Goal: Task Accomplishment & Management: Complete application form

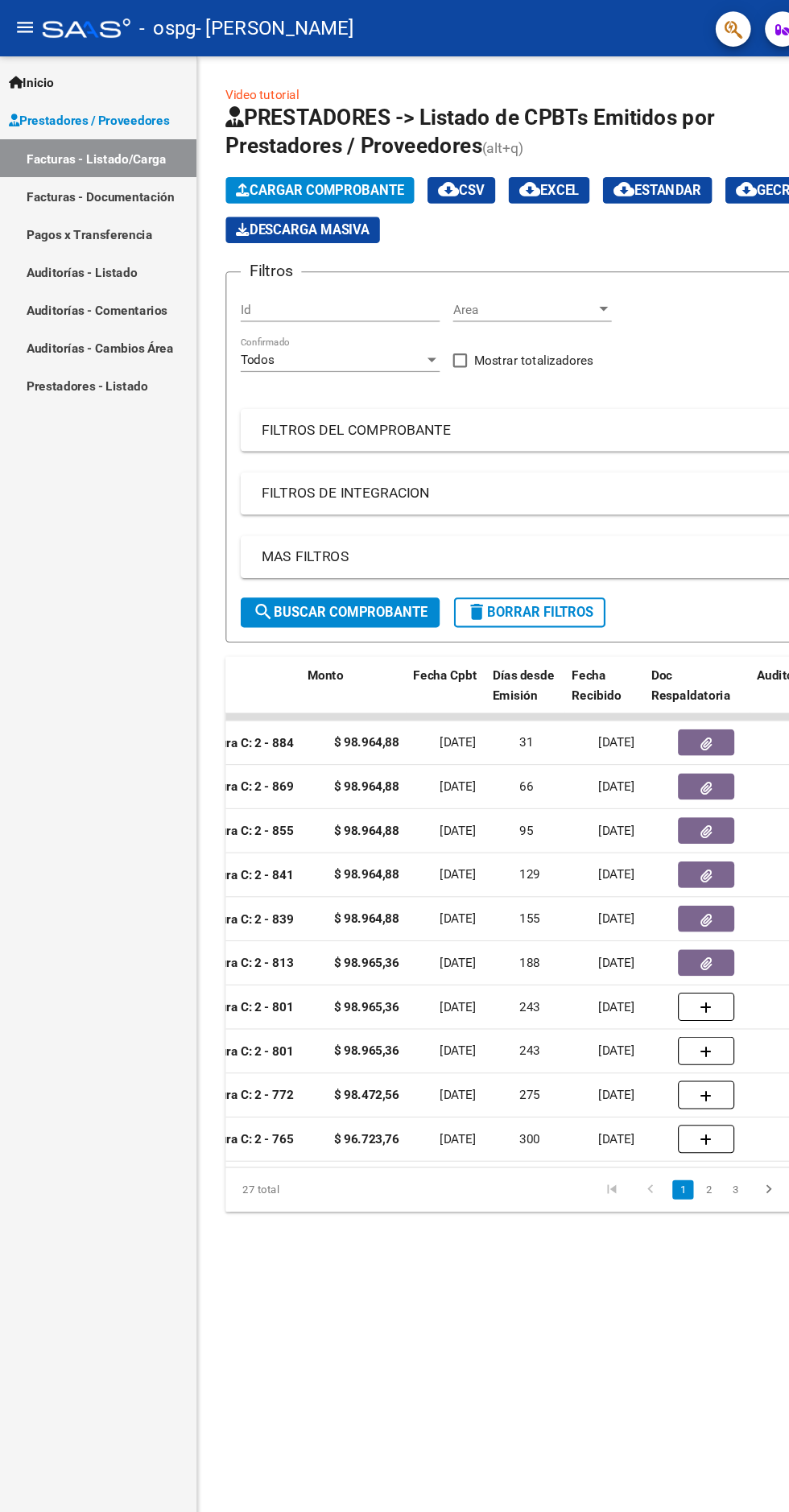
scroll to position [0, 681]
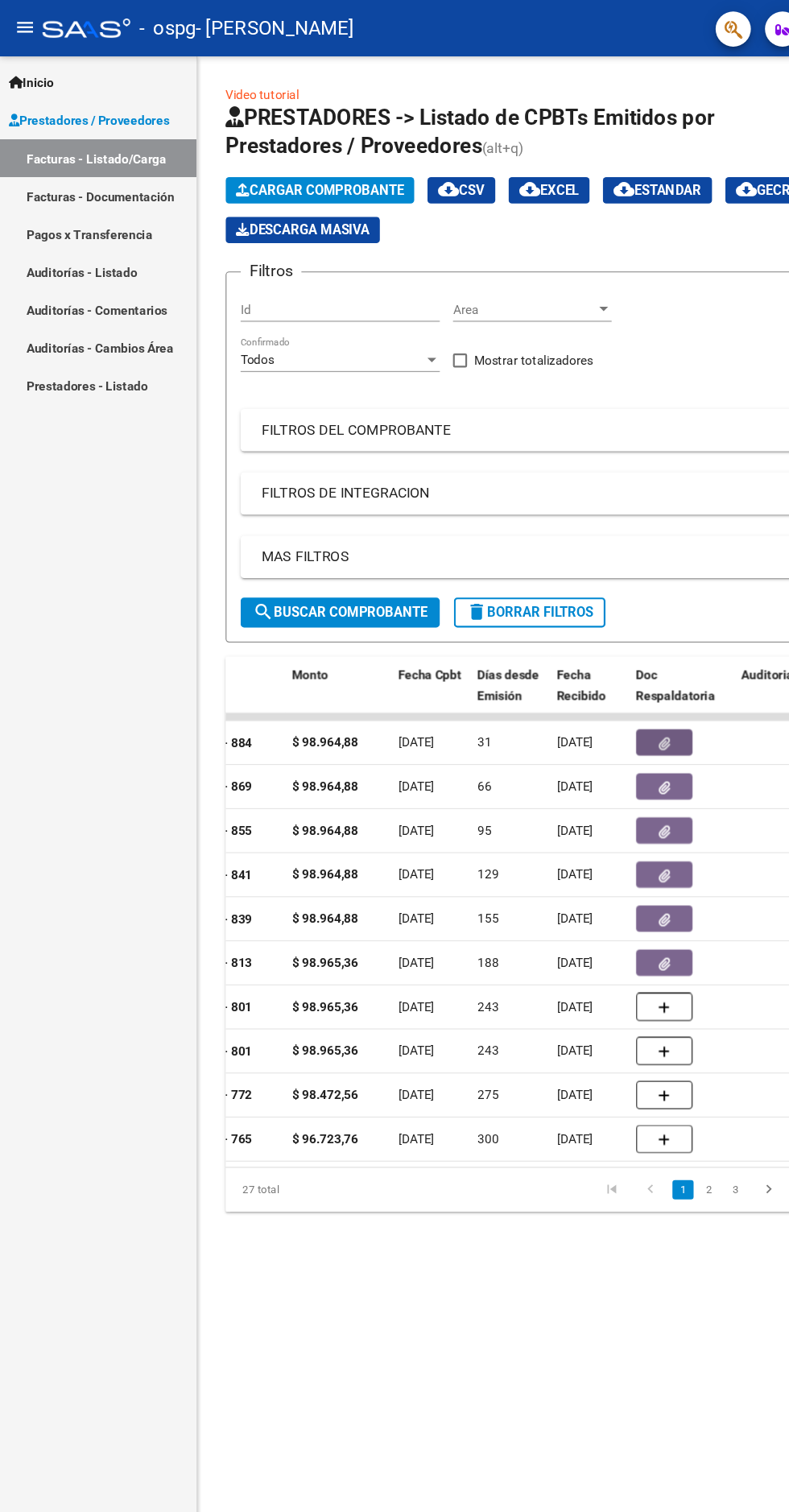
click at [606, 678] on icon "button" at bounding box center [607, 679] width 10 height 12
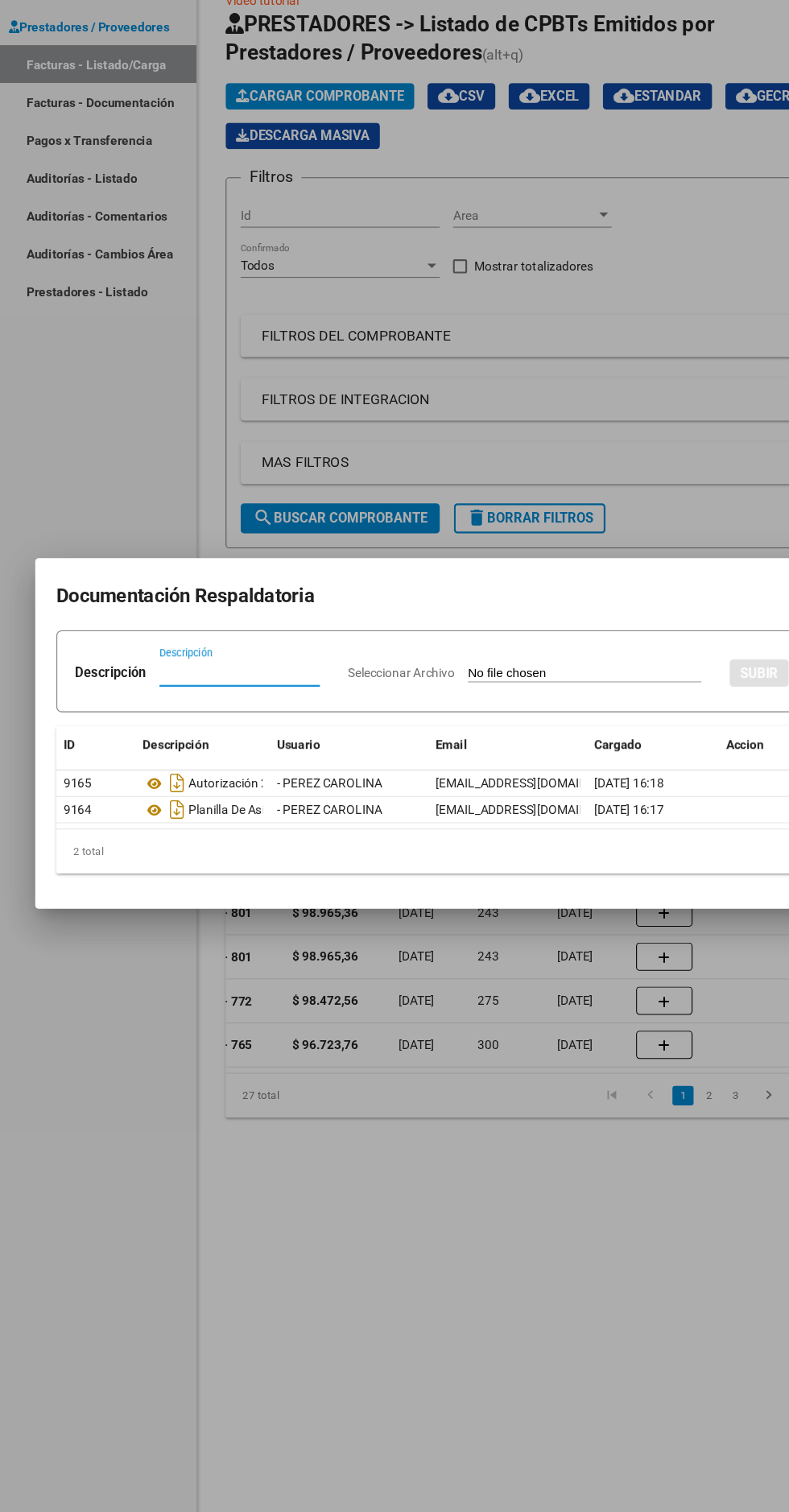
click at [645, 464] on div at bounding box center [394, 756] width 789 height 1512
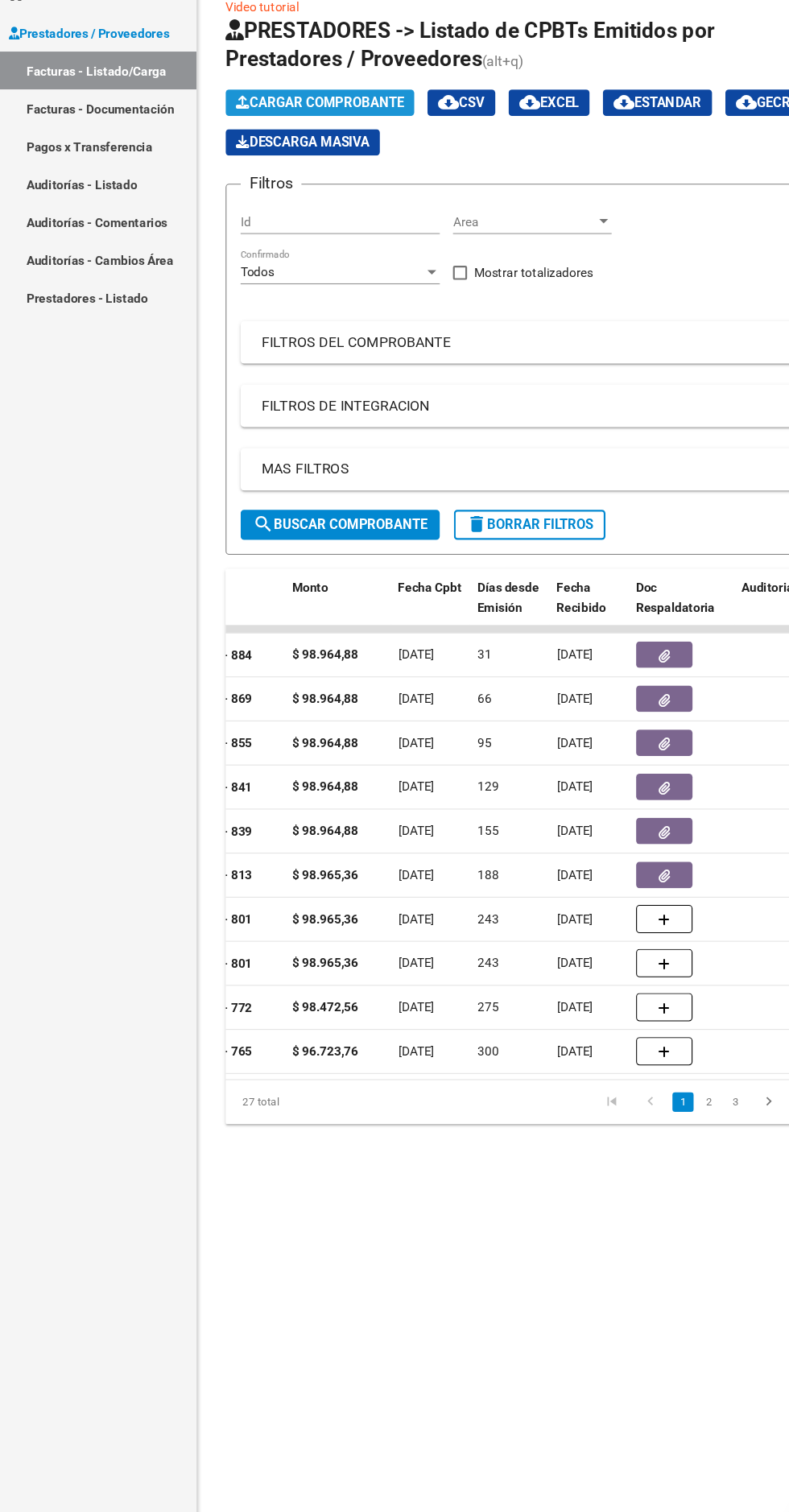
click at [295, 170] on span "Cargar Comprobante" at bounding box center [292, 173] width 153 height 14
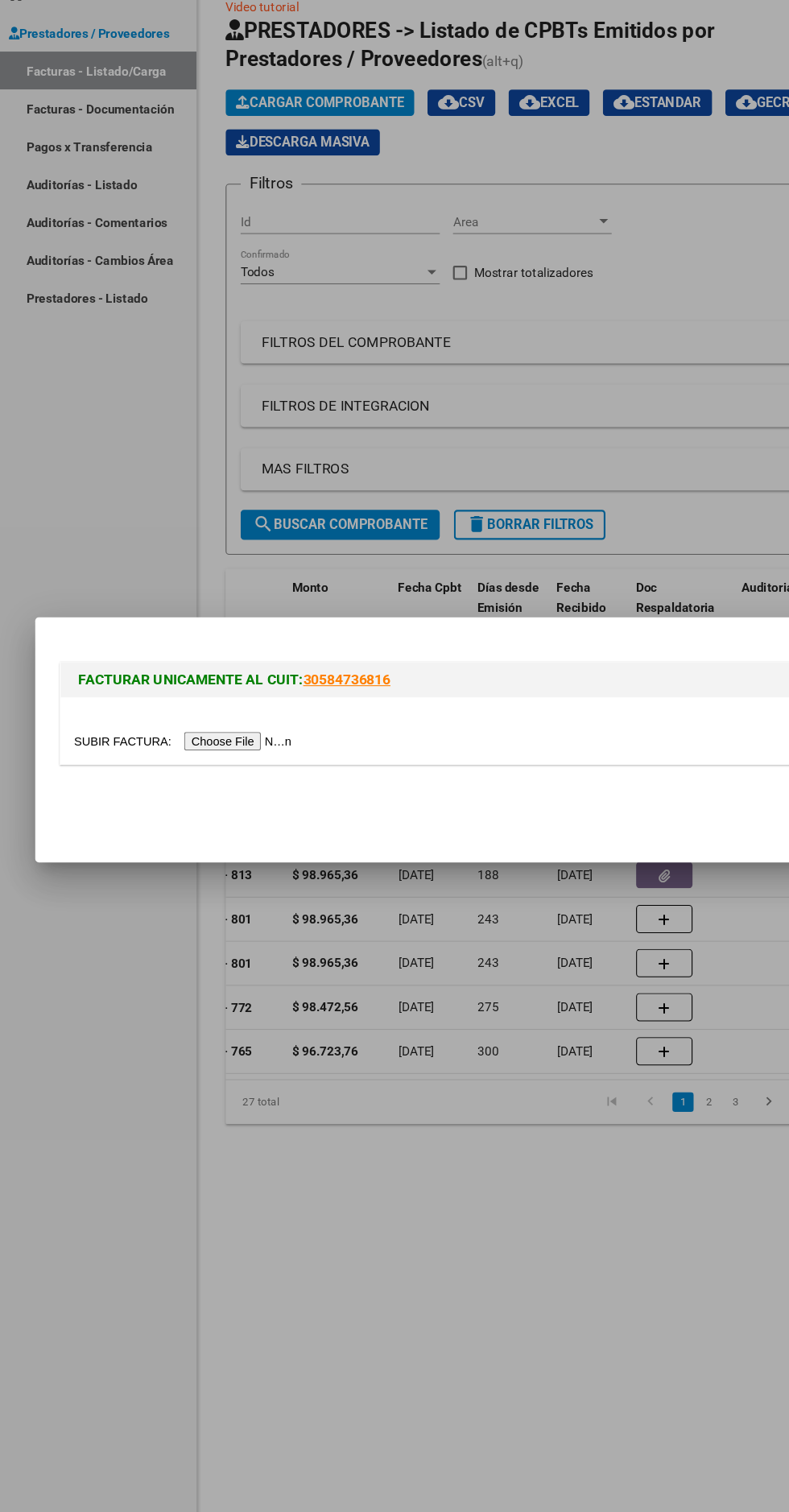
click at [222, 758] on input "file" at bounding box center [169, 758] width 204 height 17
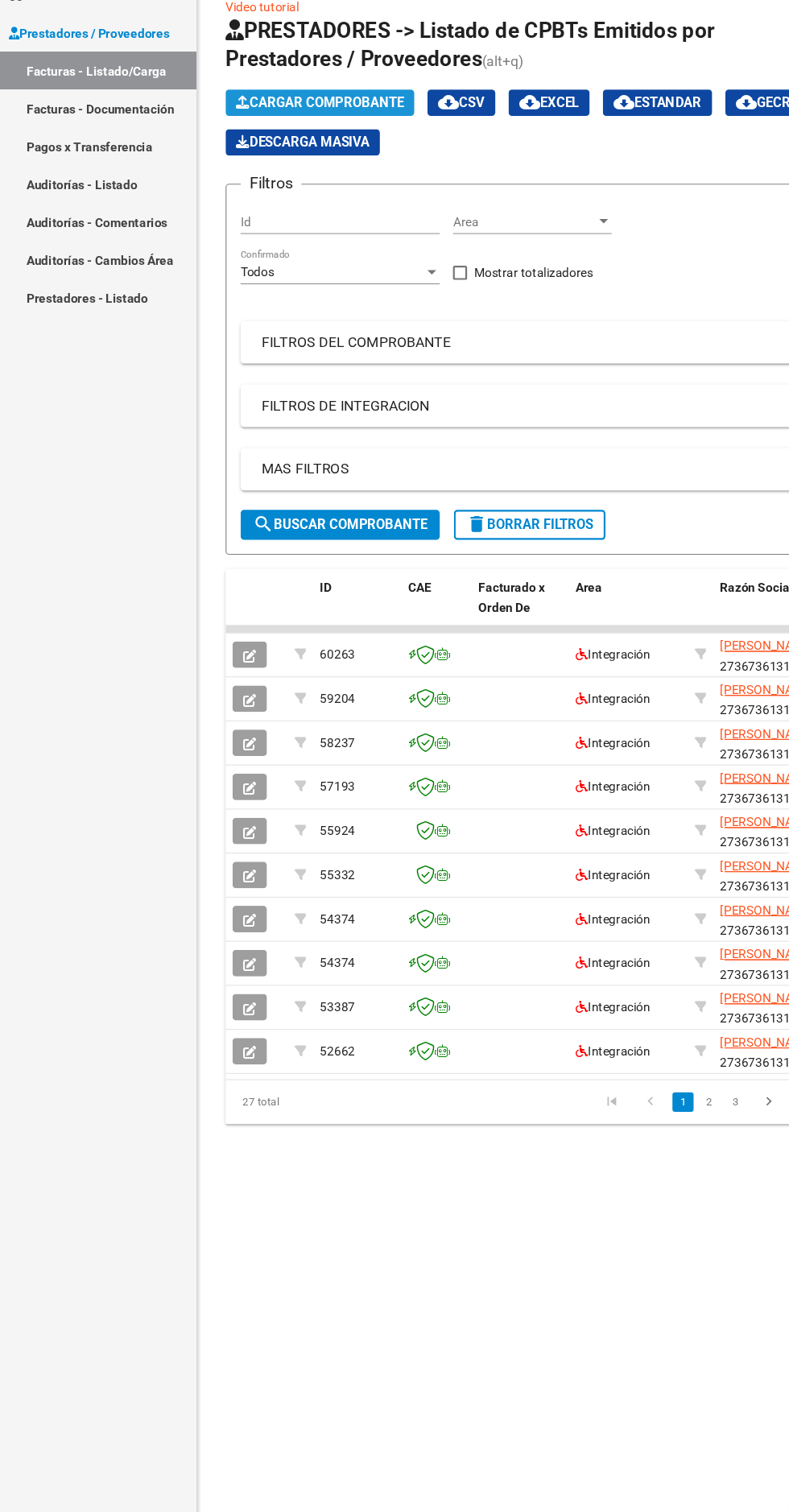
click at [325, 176] on span "Cargar Comprobante" at bounding box center [292, 173] width 153 height 14
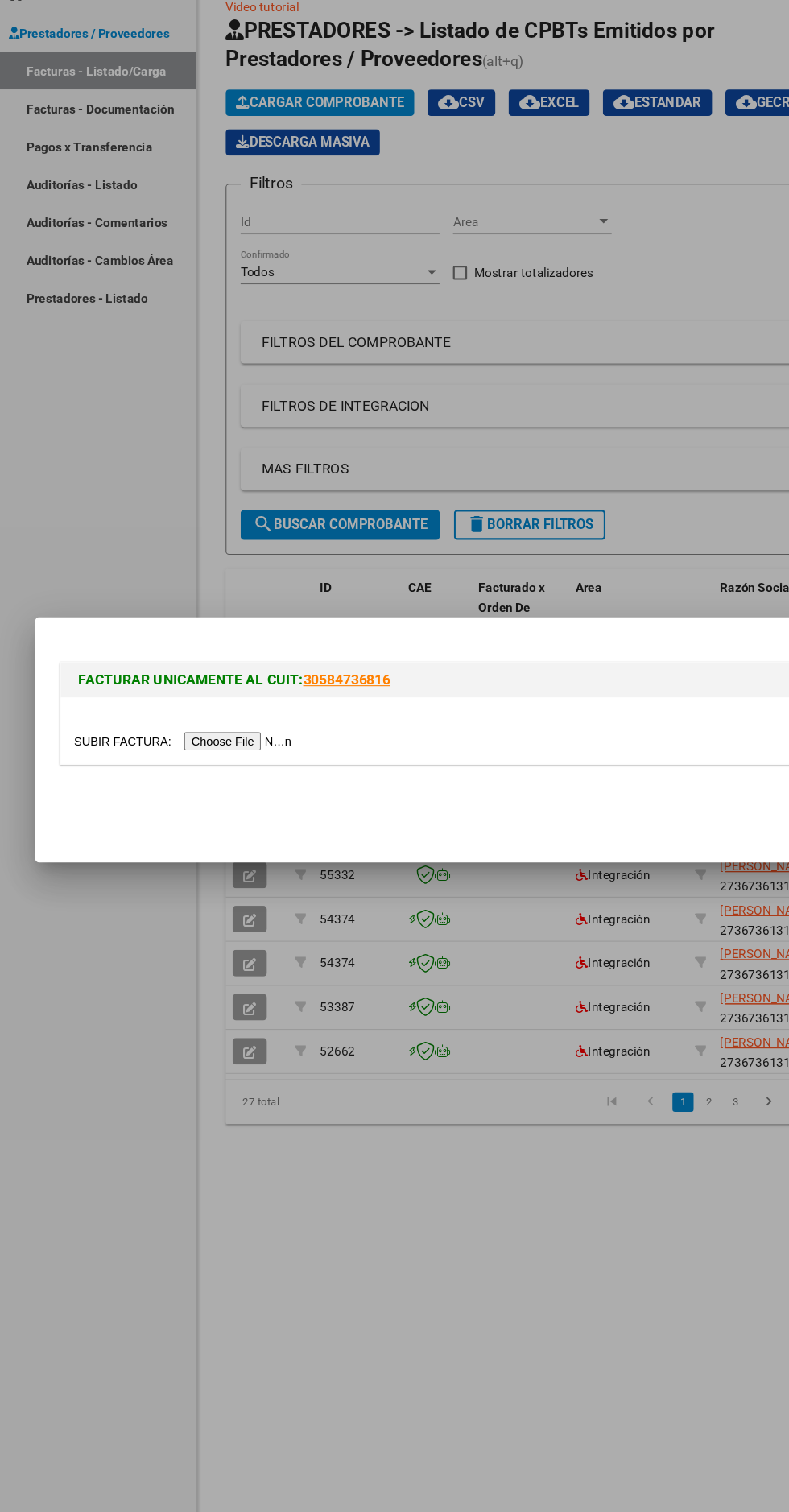
click at [228, 763] on input "file" at bounding box center [169, 758] width 204 height 17
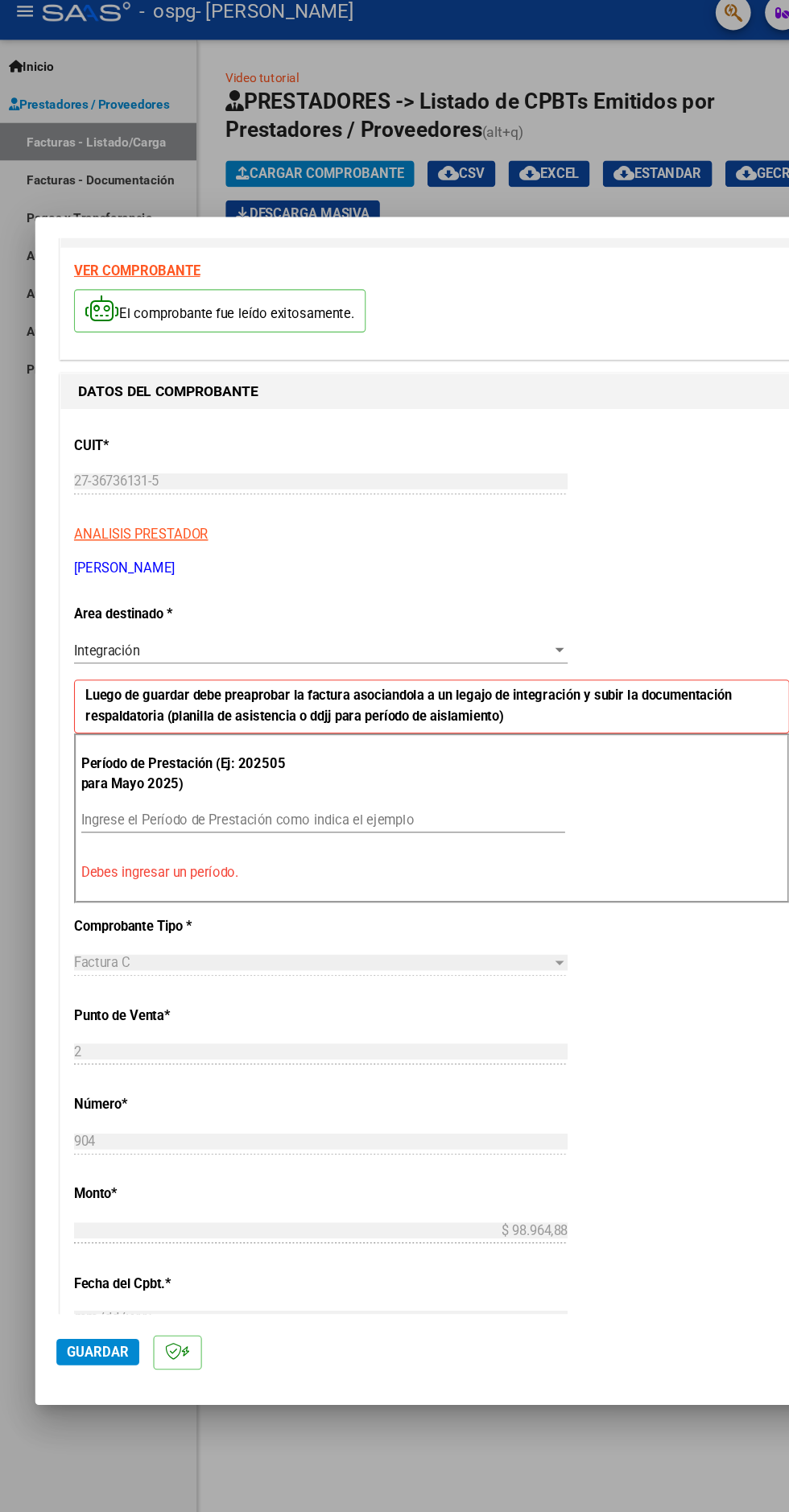
scroll to position [48, 0]
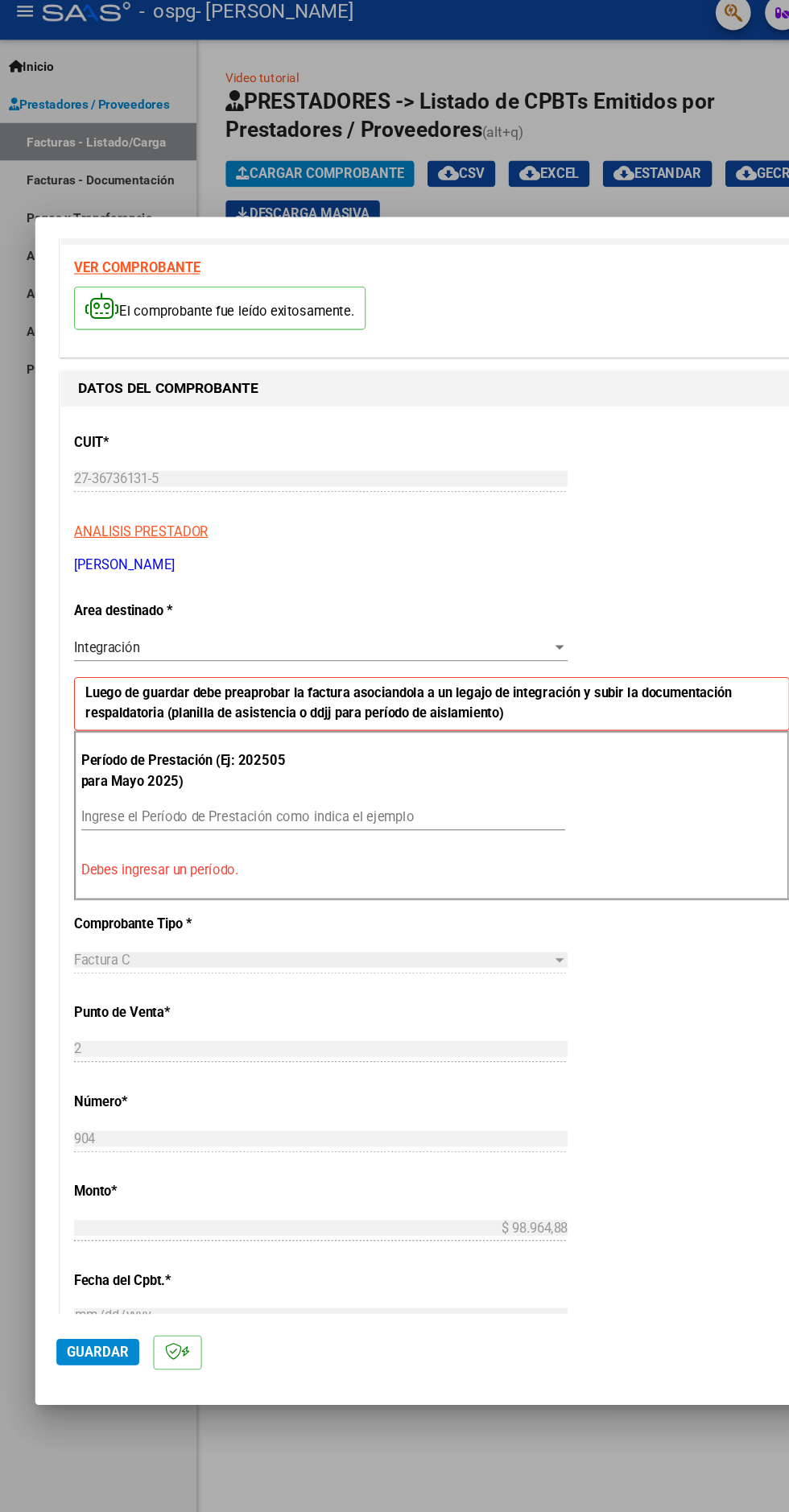
click at [211, 754] on input "Ingrese el Período de Prestación como indica el ejemplo" at bounding box center [295, 761] width 442 height 14
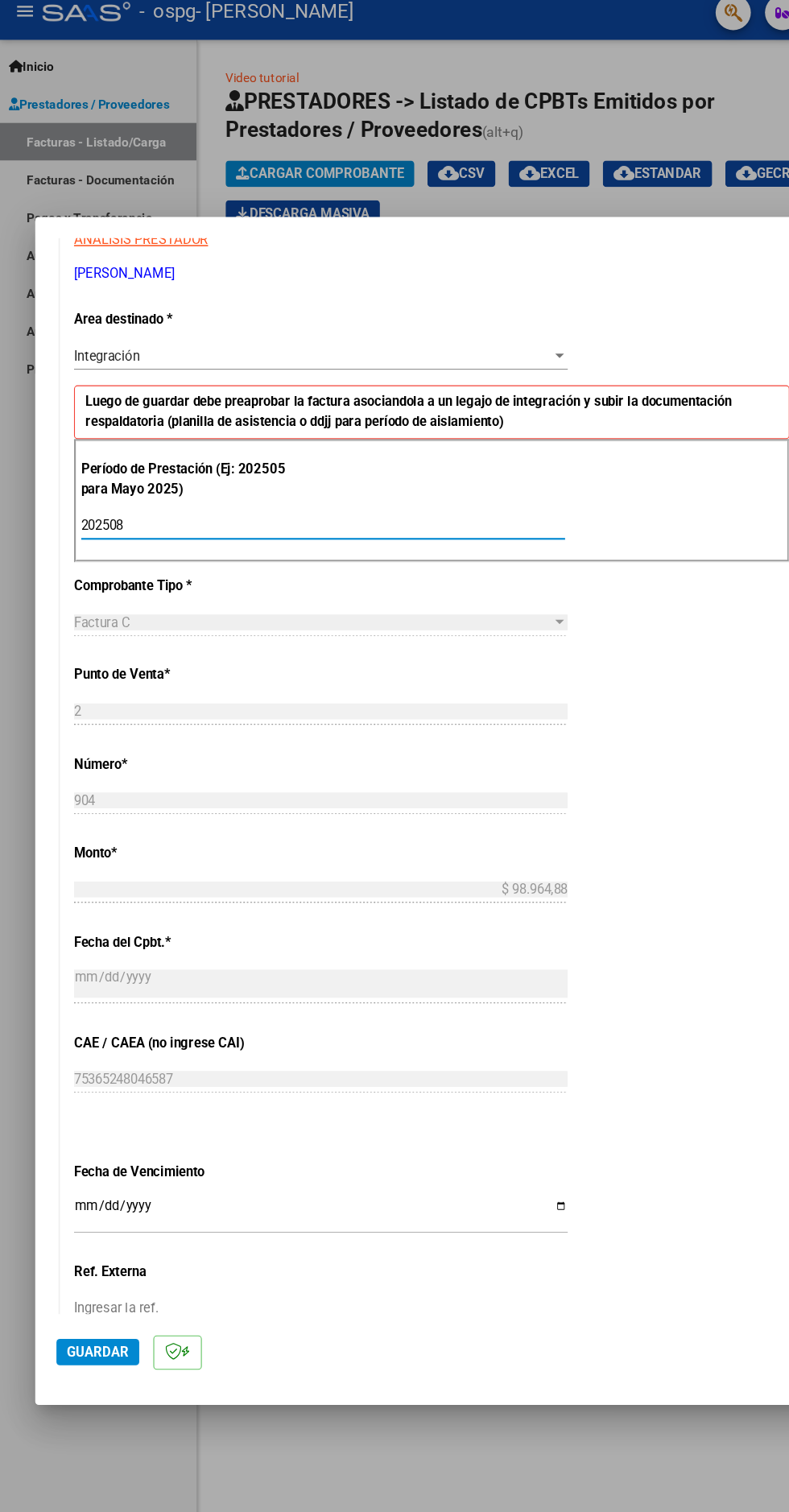
scroll to position [348, 0]
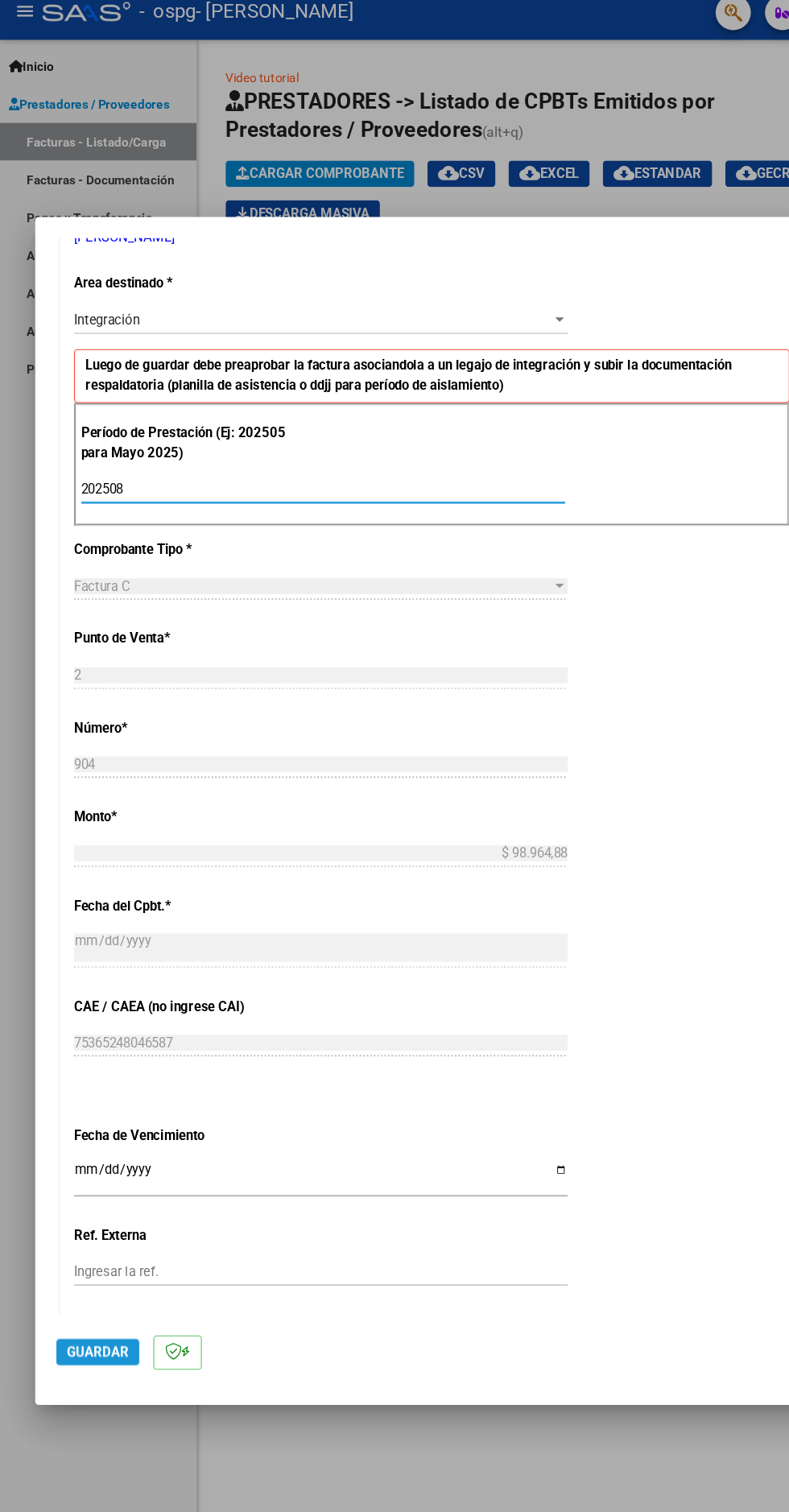
type input "202508"
click at [99, 1258] on span "Guardar" at bounding box center [89, 1250] width 57 height 14
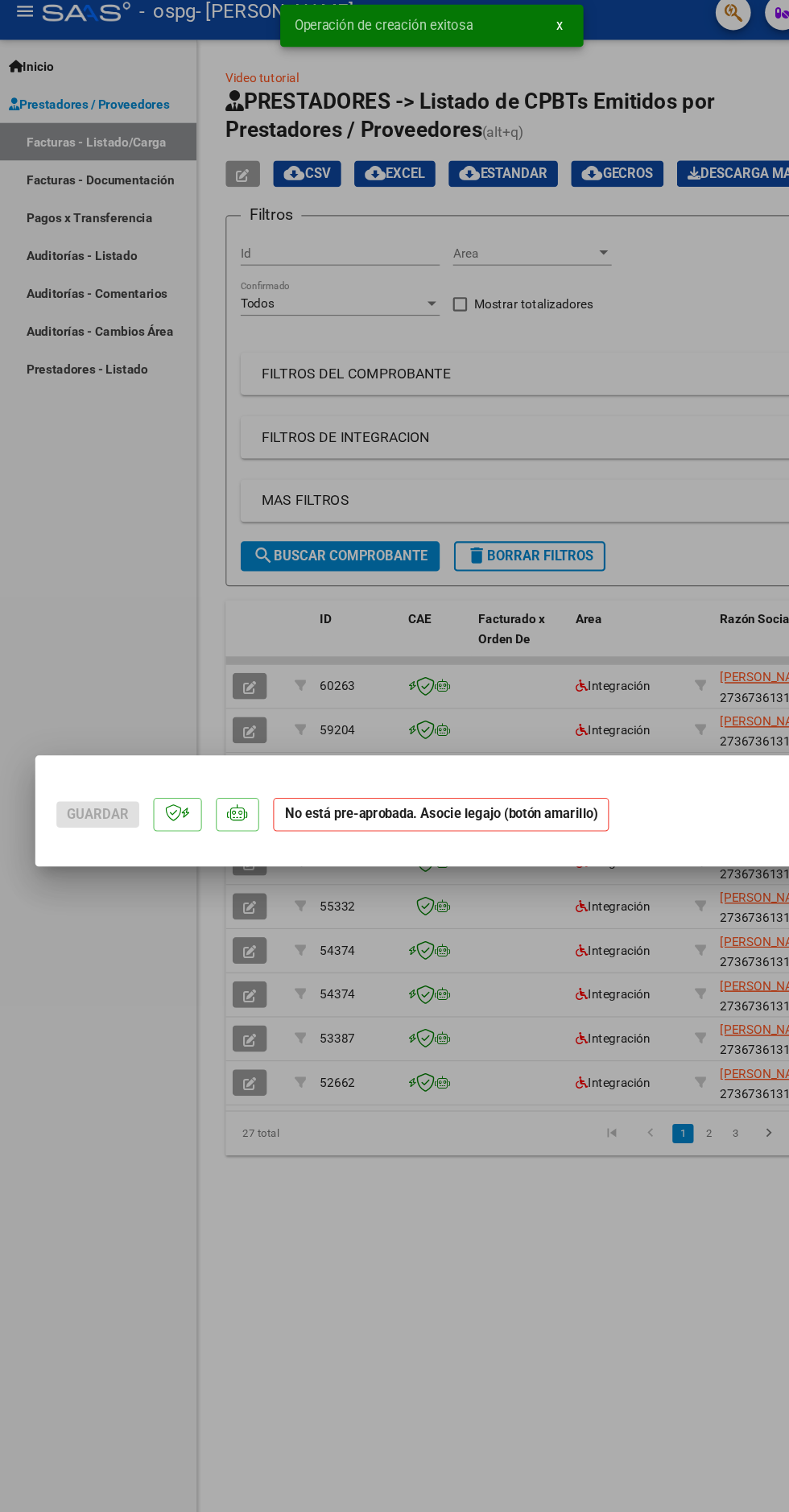
scroll to position [0, 0]
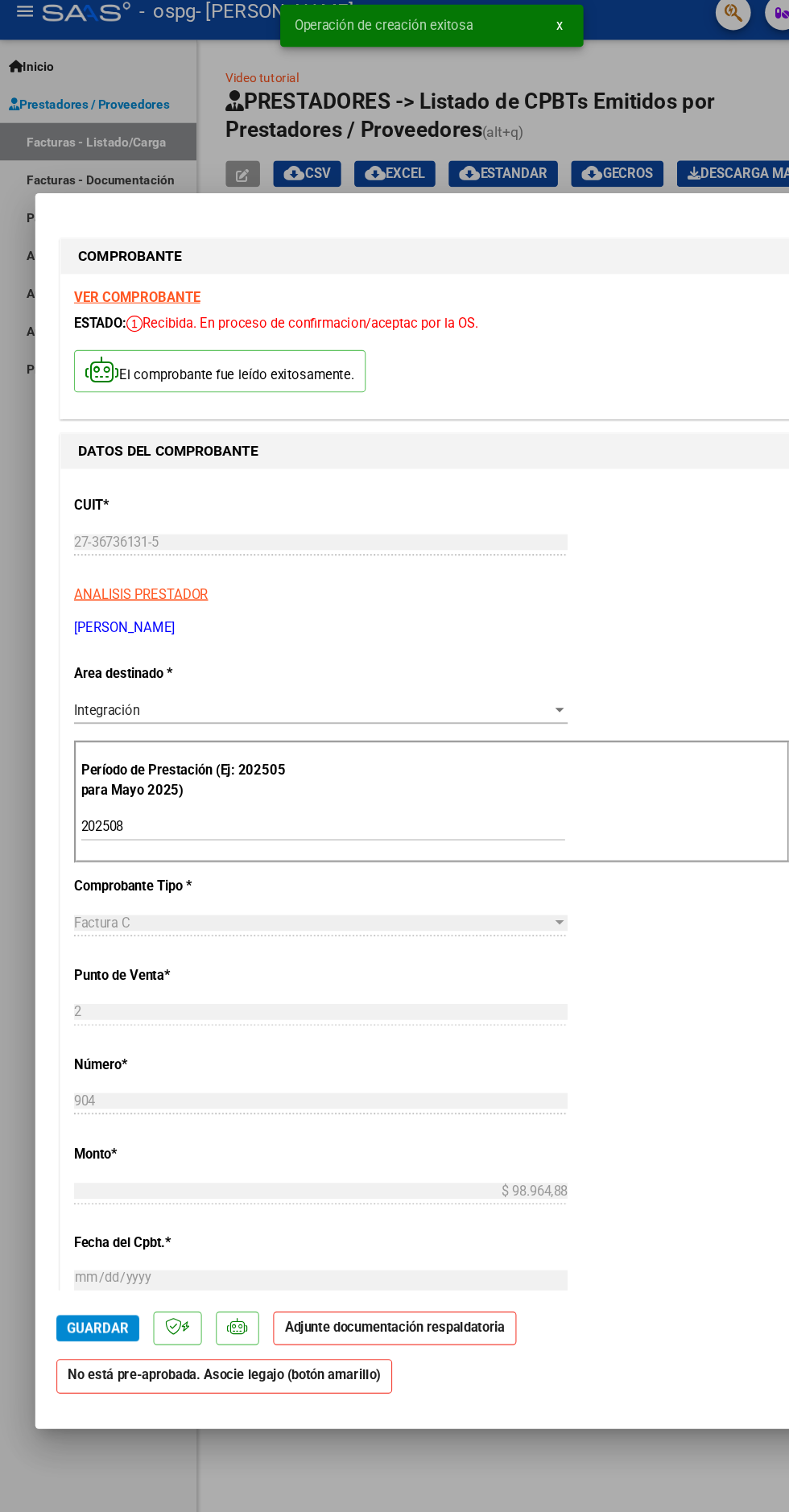
click at [439, 1245] on p "Adjunte documentación respaldatoria" at bounding box center [360, 1229] width 222 height 31
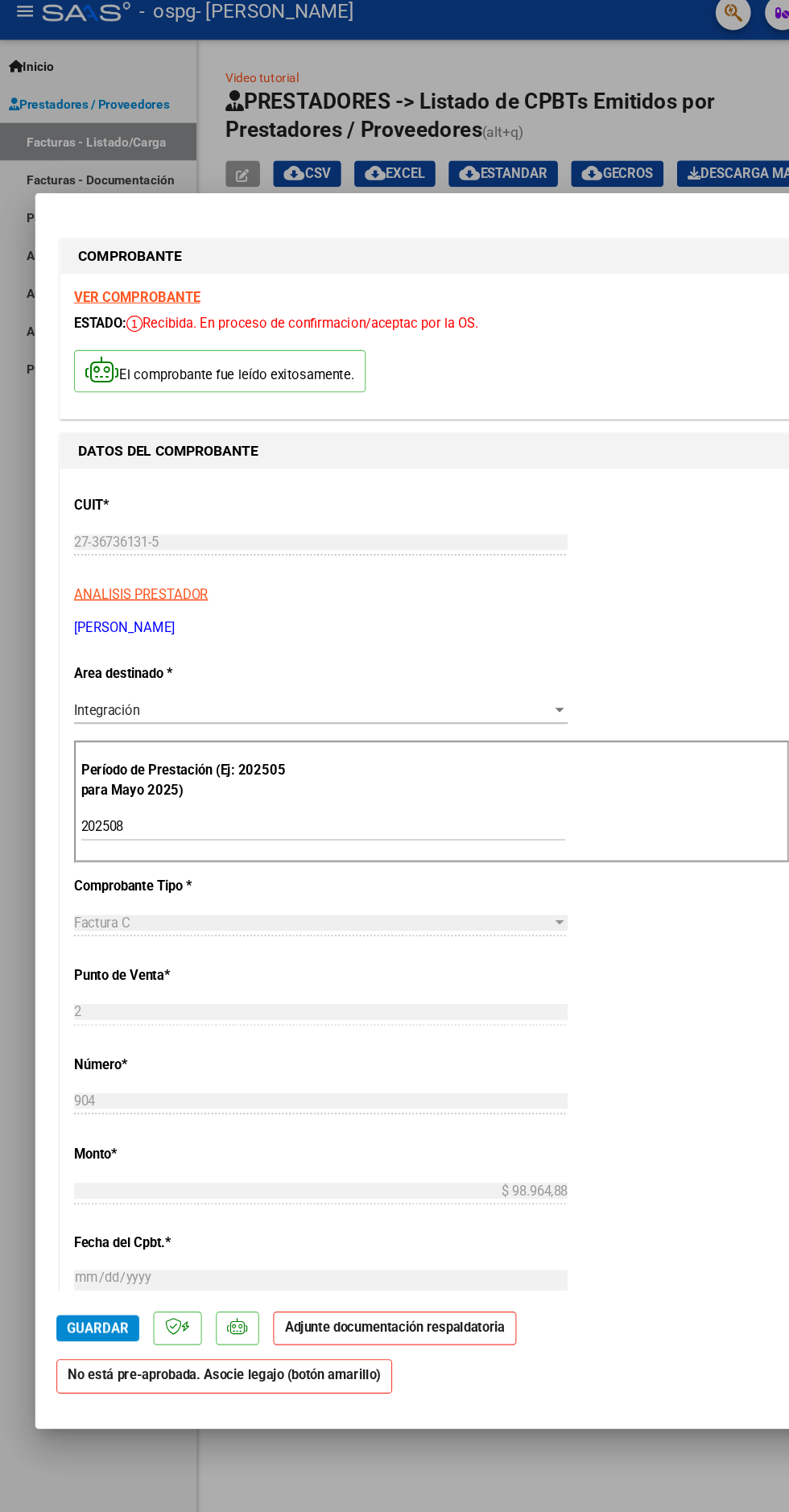
click at [415, 1235] on strong "Adjunte documentación respaldatoria" at bounding box center [361, 1228] width 201 height 14
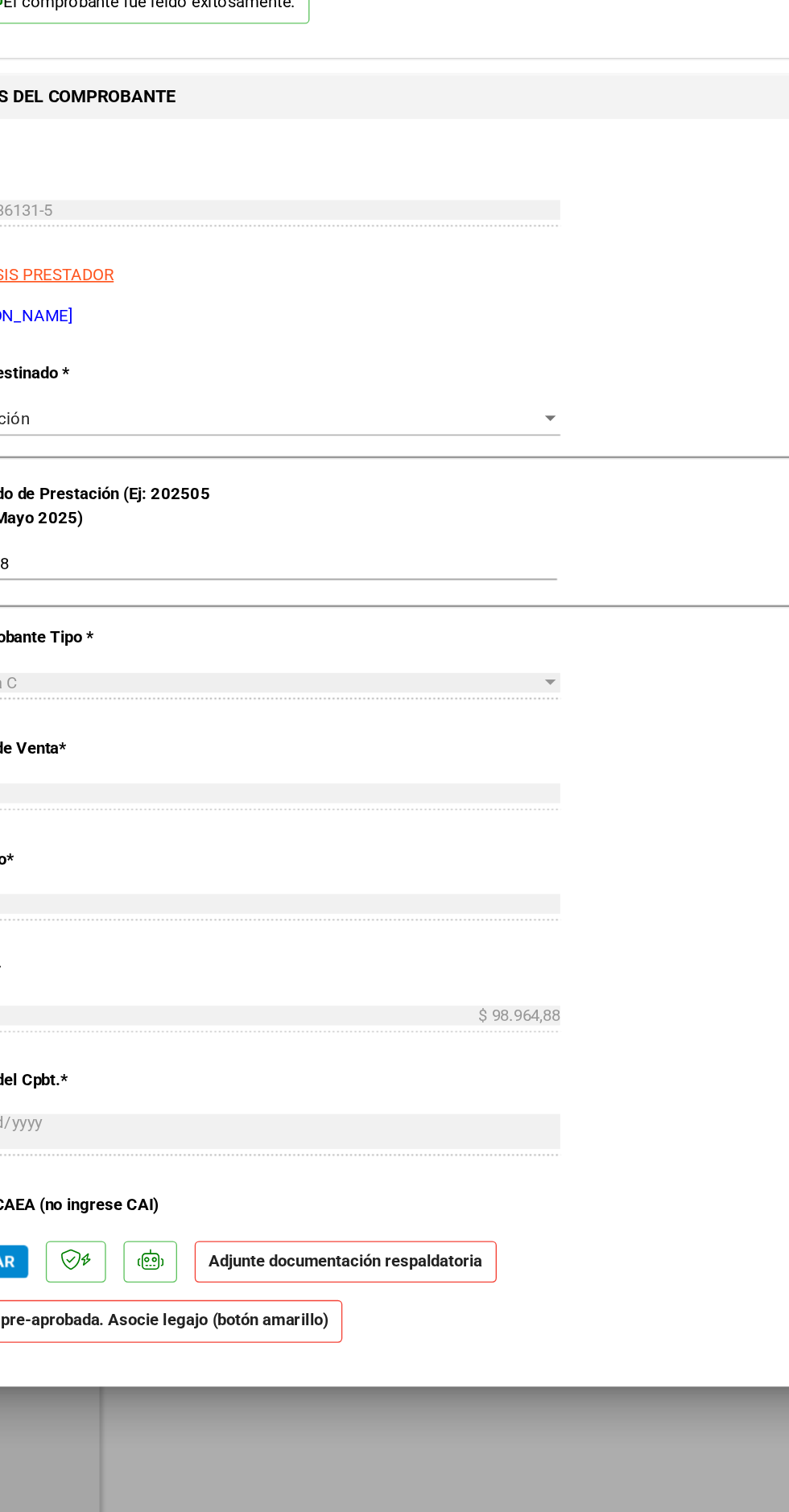
scroll to position [64, 0]
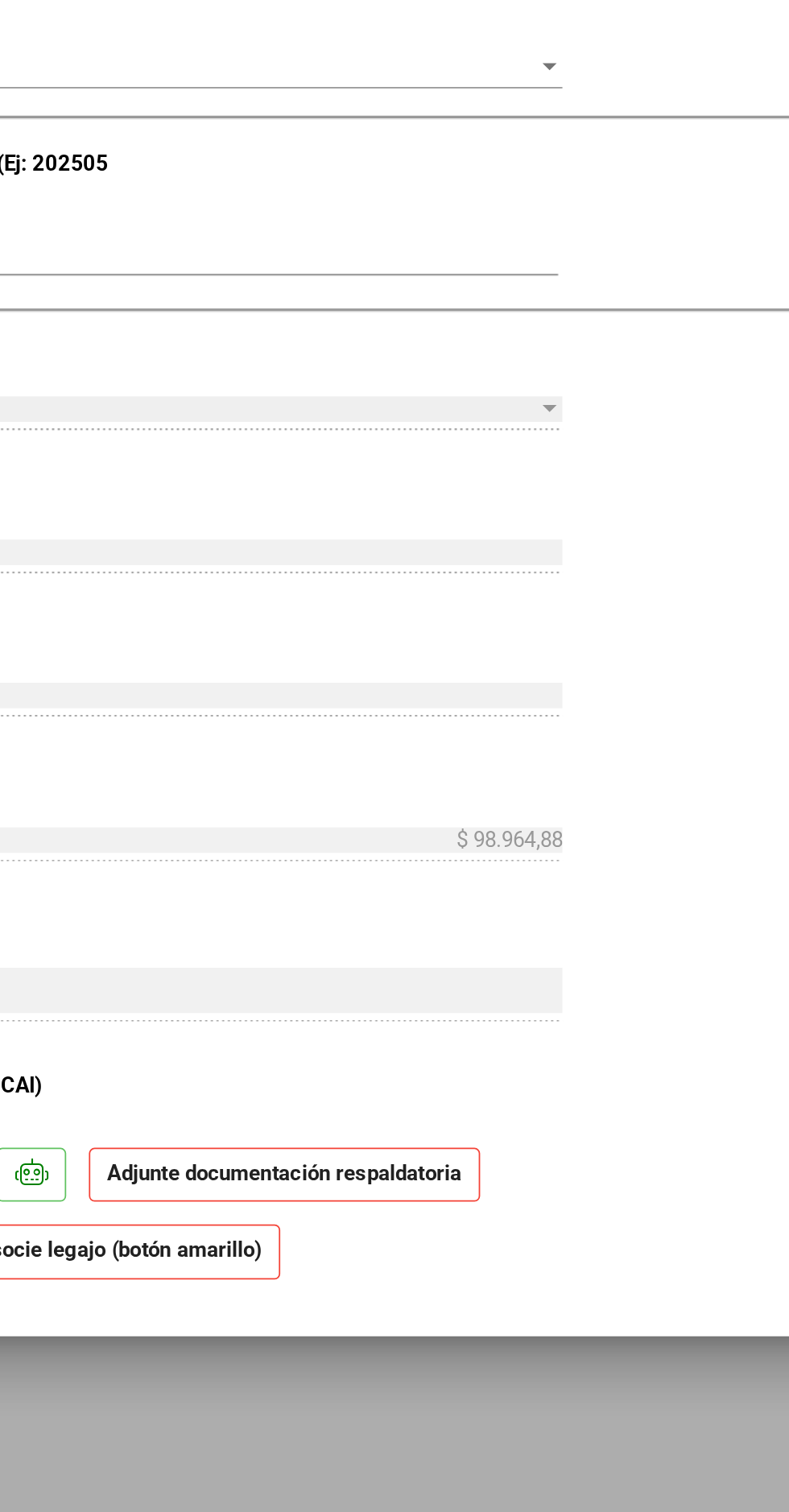
click at [377, 1235] on strong "Adjunte documentación respaldatoria" at bounding box center [361, 1228] width 201 height 14
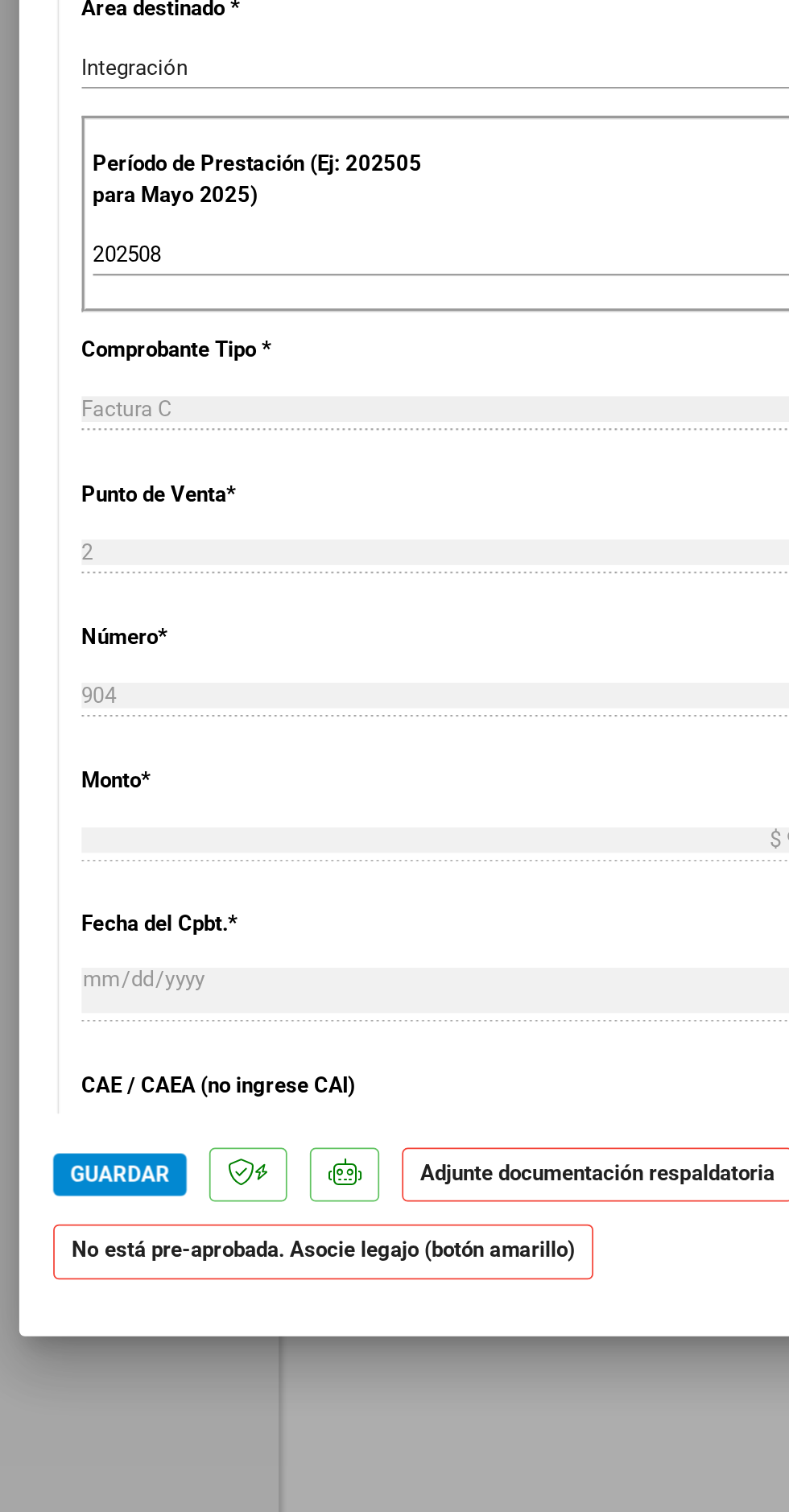
click at [343, 1235] on strong "Adjunte documentación respaldatoria" at bounding box center [361, 1228] width 201 height 14
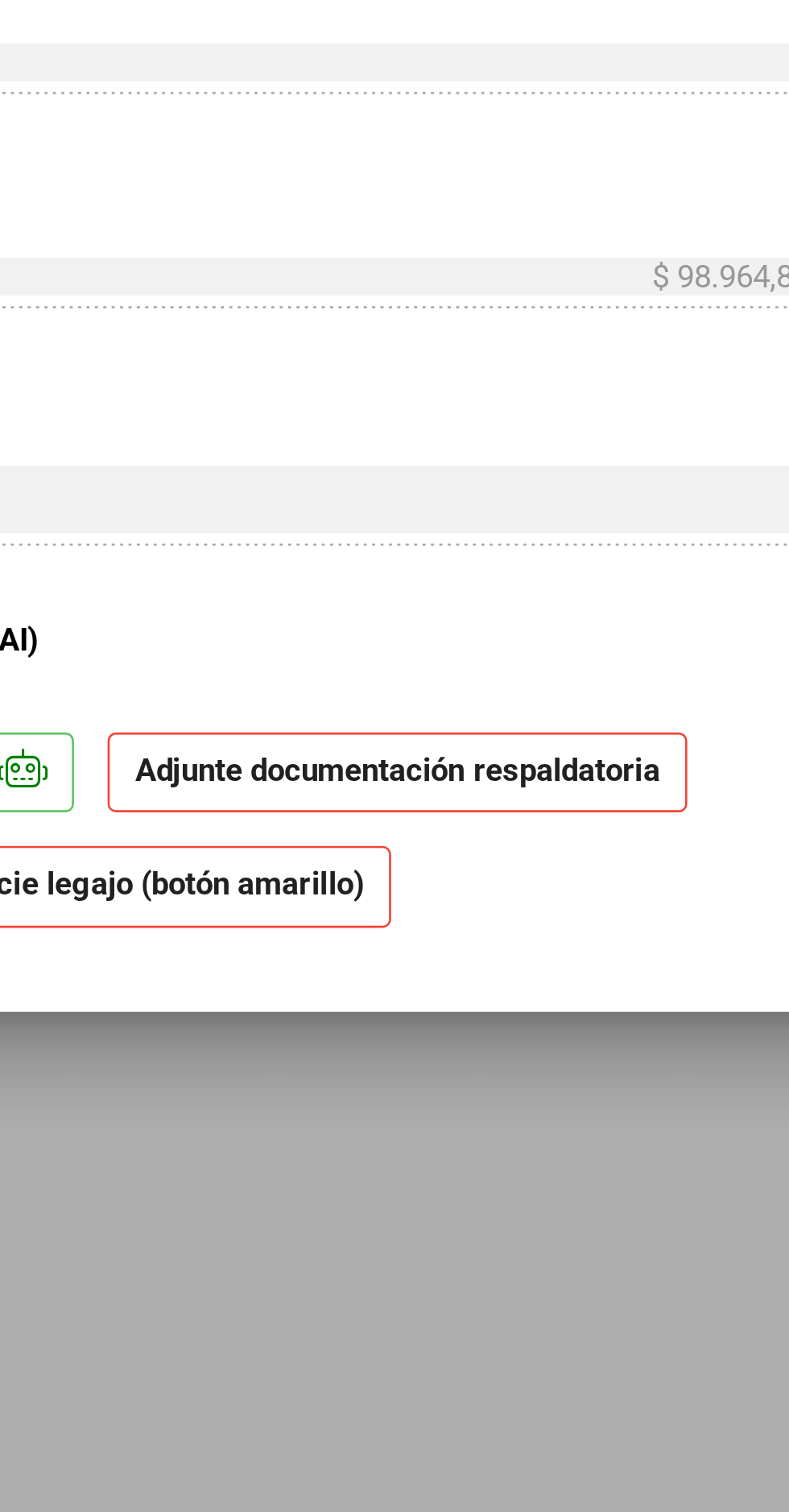
click at [457, 1426] on div at bounding box center [394, 756] width 789 height 1512
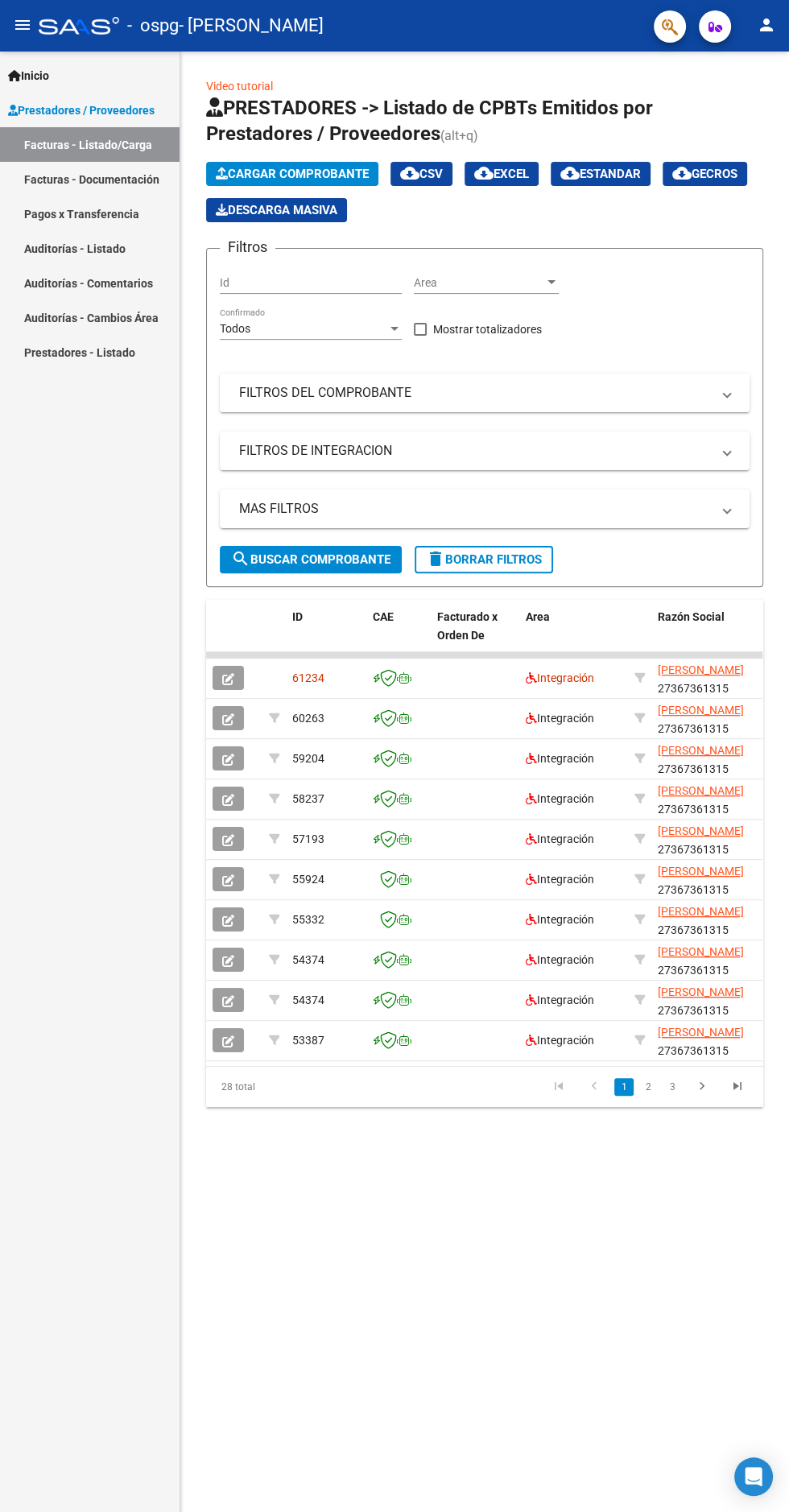
scroll to position [0, 0]
click at [409, 672] on icon at bounding box center [403, 677] width 14 height 11
click at [228, 677] on icon "button" at bounding box center [228, 679] width 12 height 12
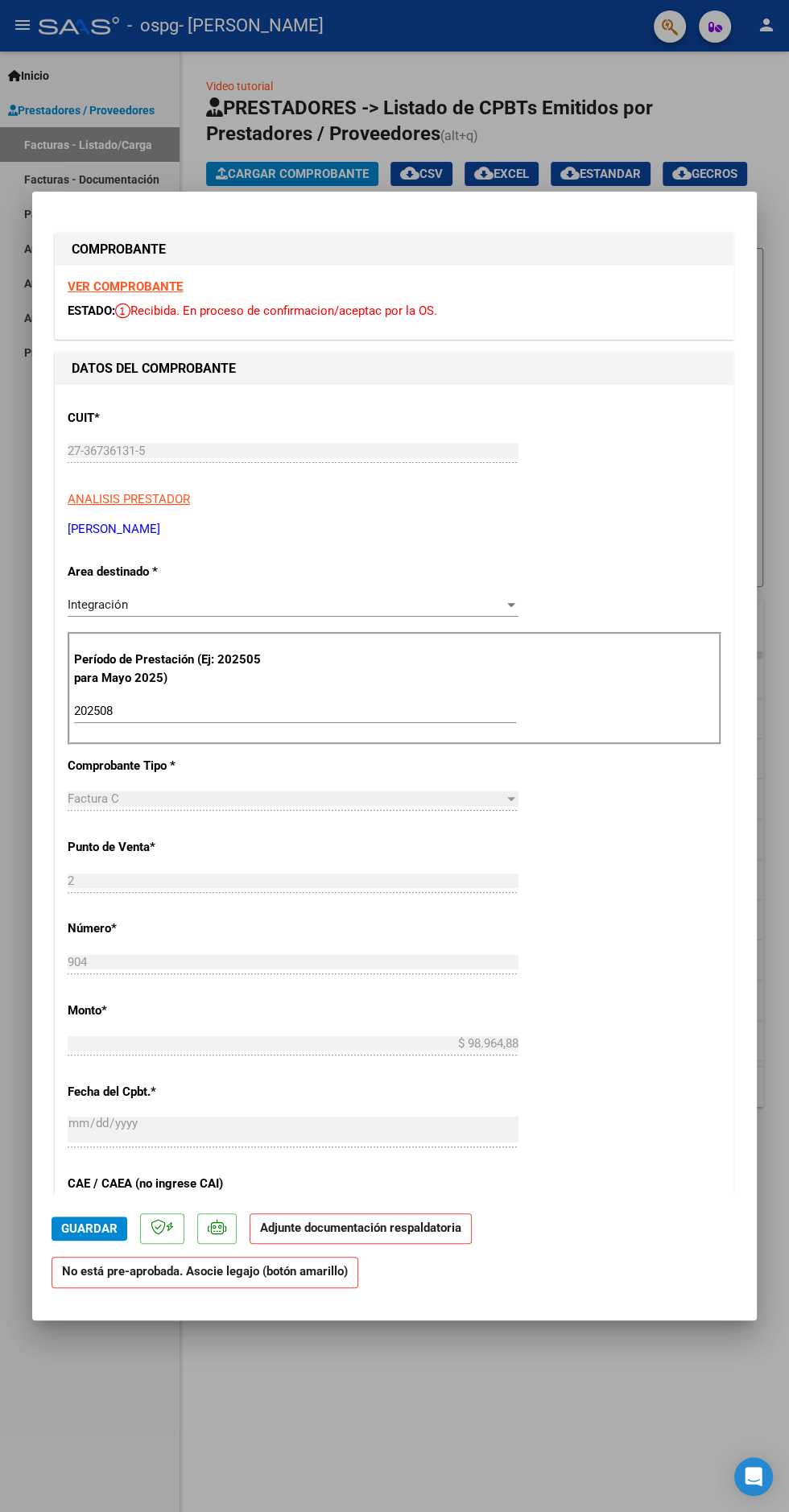
click at [423, 1235] on strong "Adjunte documentación respaldatoria" at bounding box center [361, 1228] width 201 height 14
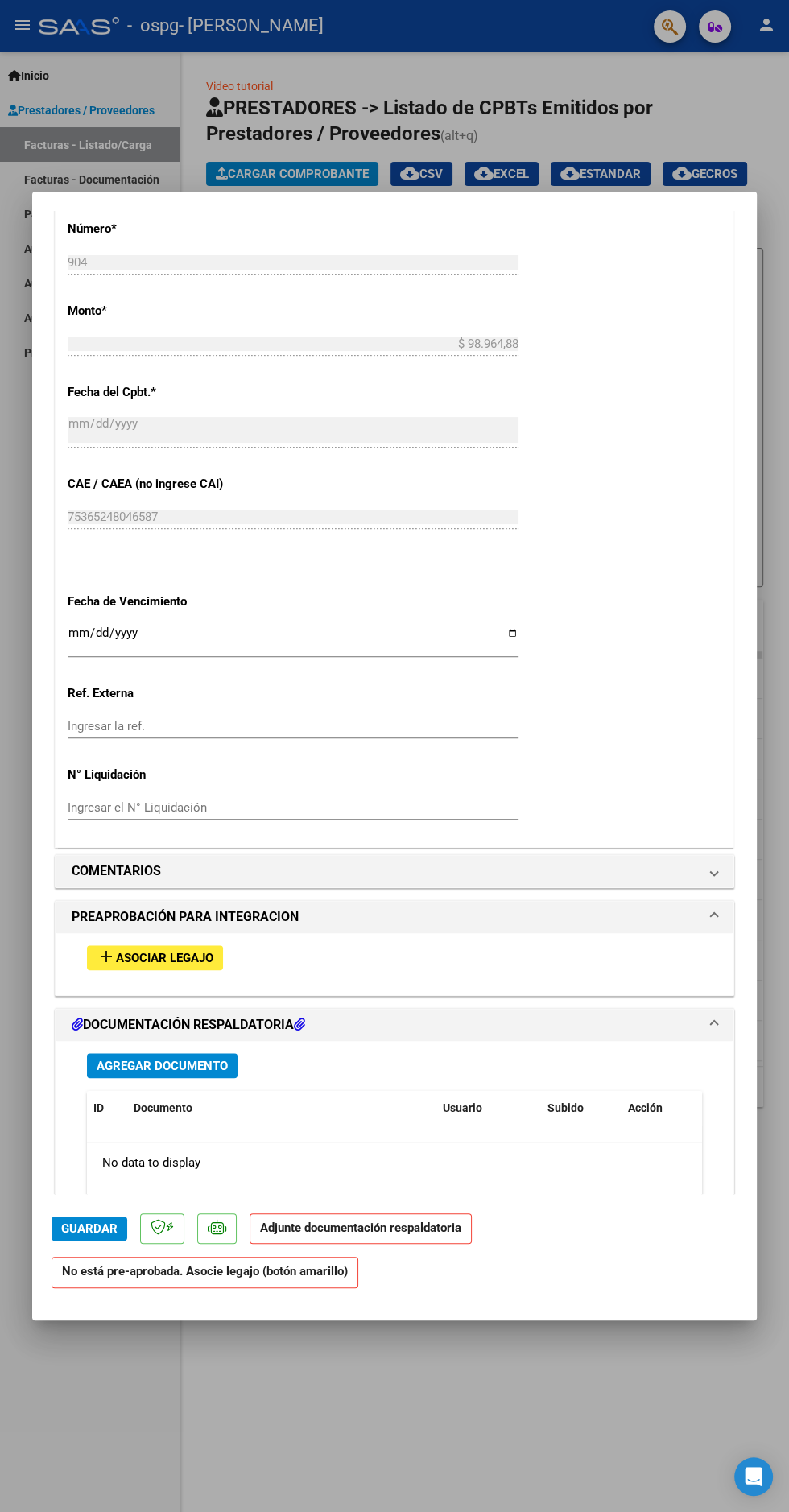
scroll to position [753, 0]
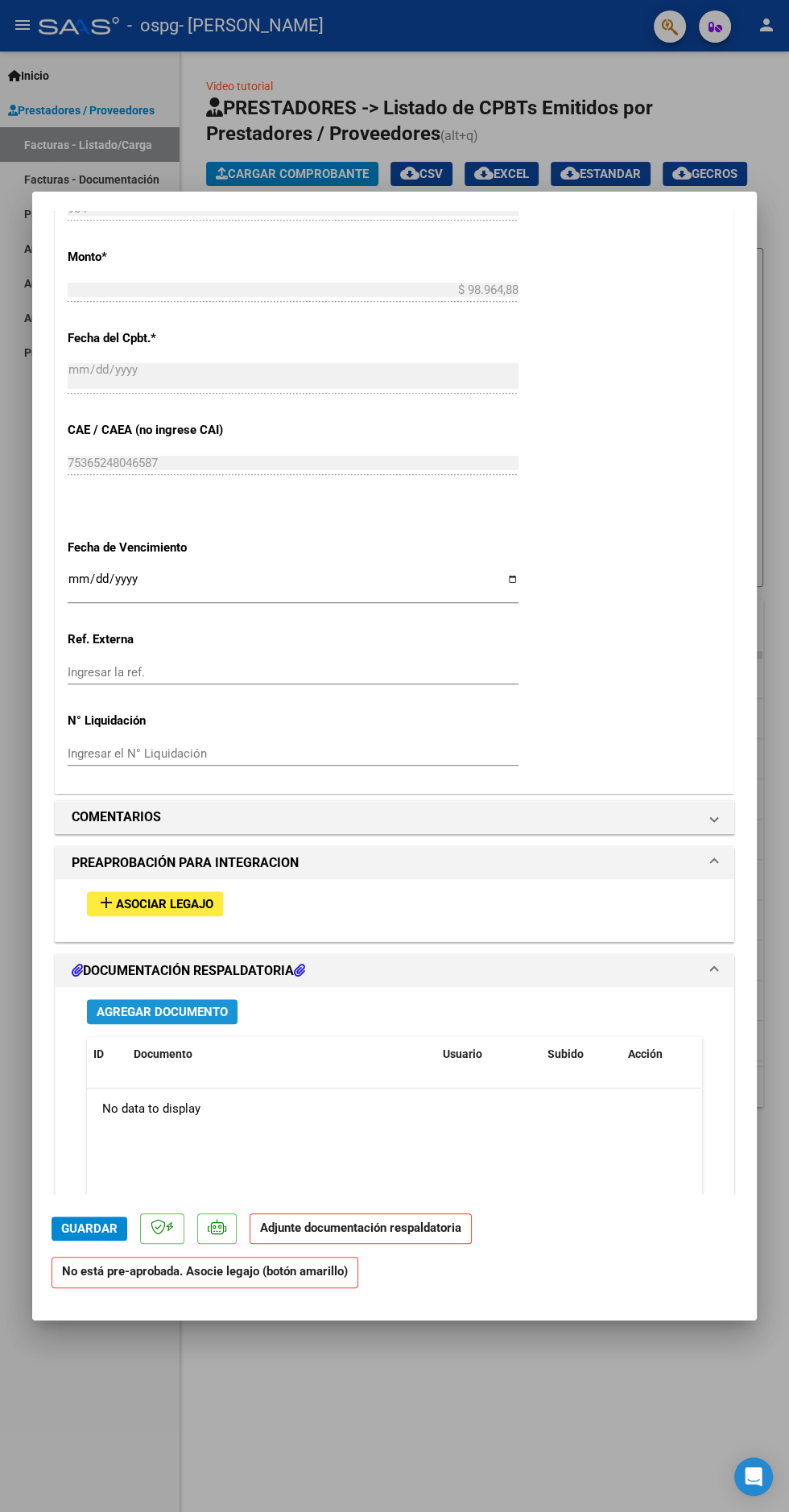
click at [172, 1005] on span "Agregar Documento" at bounding box center [162, 1011] width 131 height 14
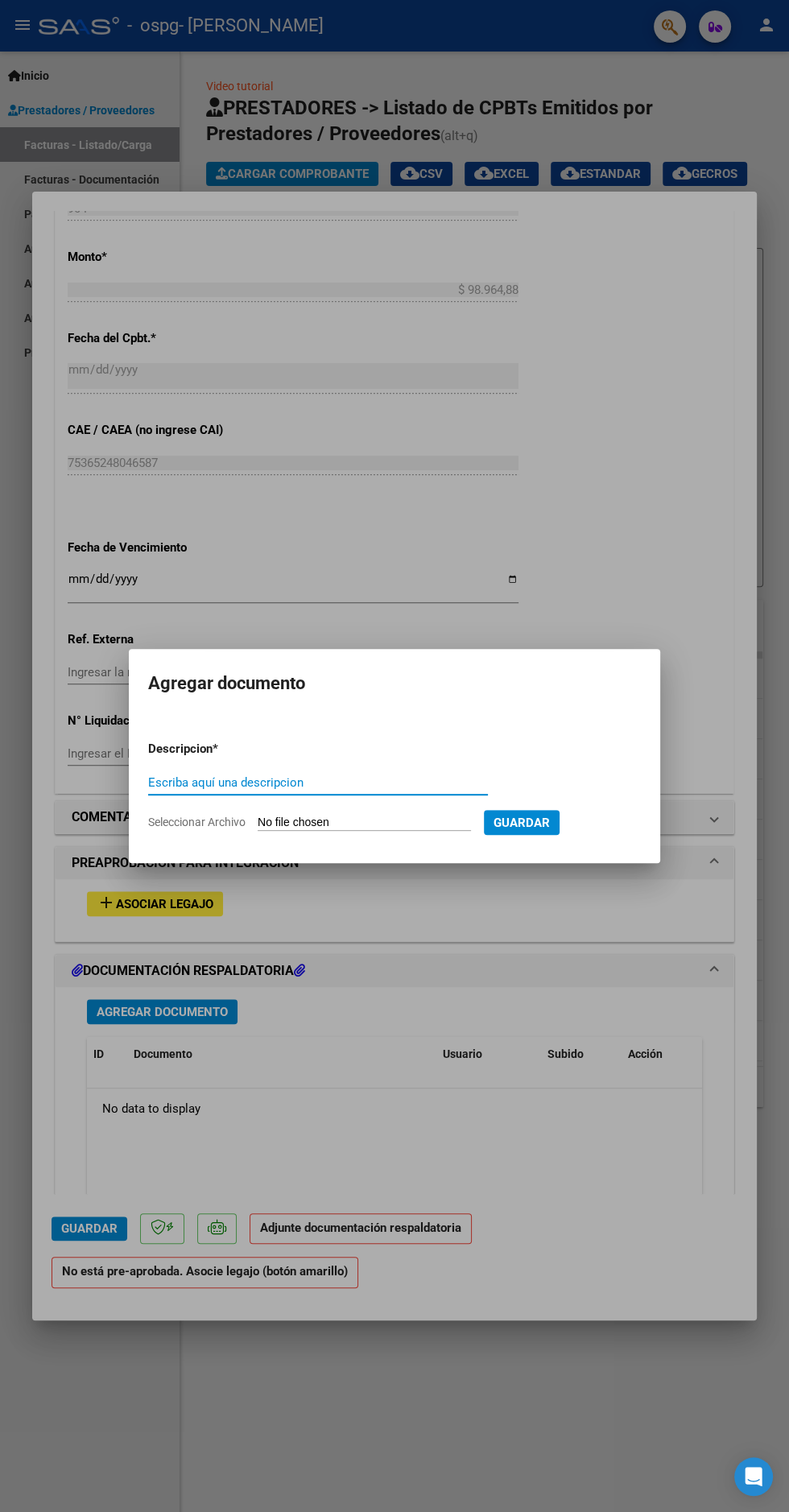
scroll to position [720, 0]
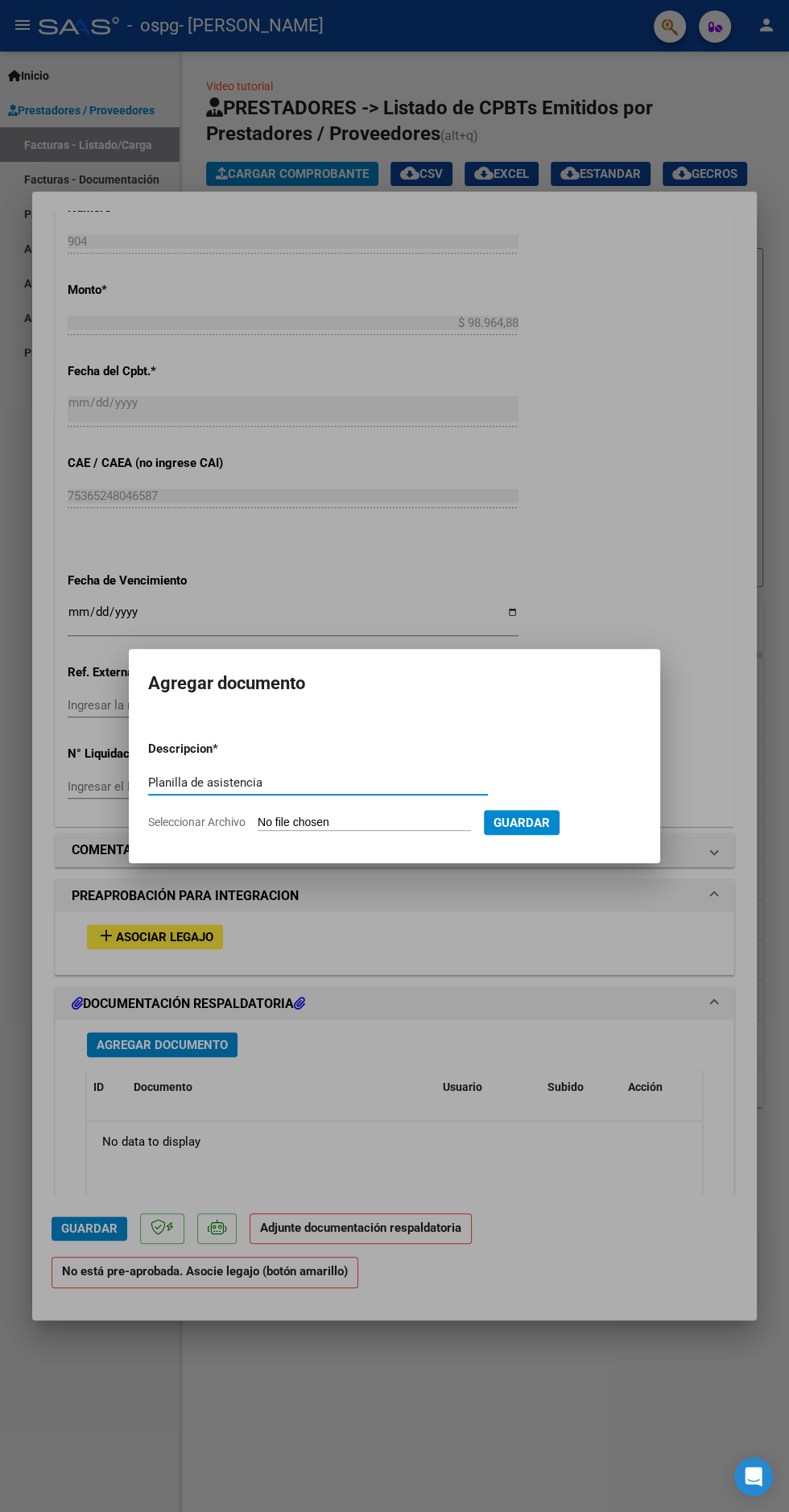
type input "Planilla de asistencia"
click at [375, 823] on input "Seleccionar Archivo" at bounding box center [364, 824] width 213 height 15
type input "C:\fakepath\planilla [PERSON_NAME].pdf"
click at [644, 815] on button "Guardar" at bounding box center [606, 823] width 76 height 25
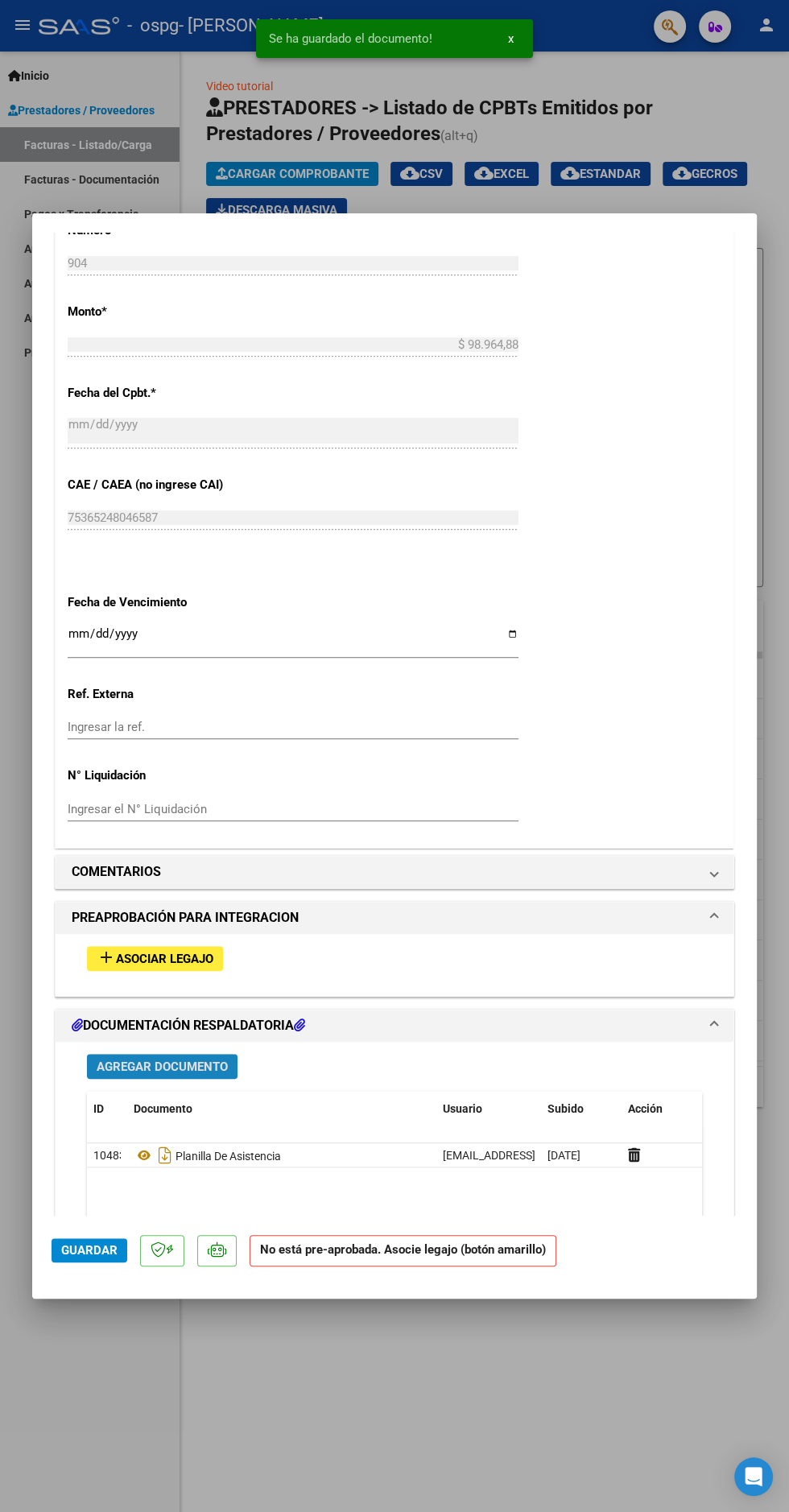
click at [209, 1060] on span "Agregar Documento" at bounding box center [162, 1066] width 131 height 14
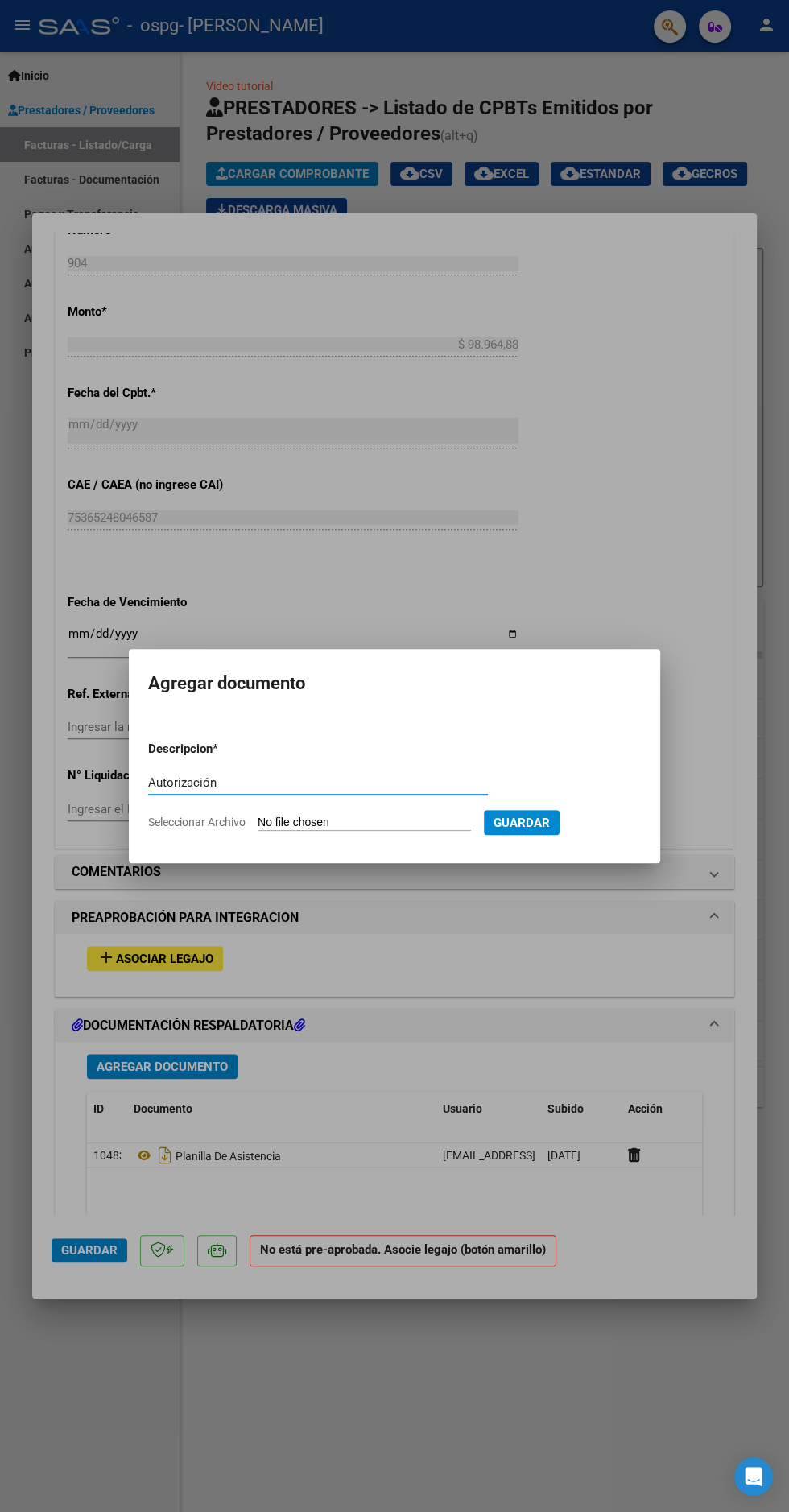
type input "Autorización"
click at [403, 823] on input "Seleccionar Archivo" at bounding box center [364, 824] width 213 height 15
type input "C:\fakepath\autorizacion 2025 [PERSON_NAME].pdf"
click at [634, 828] on span "Guardar" at bounding box center [606, 823] width 57 height 14
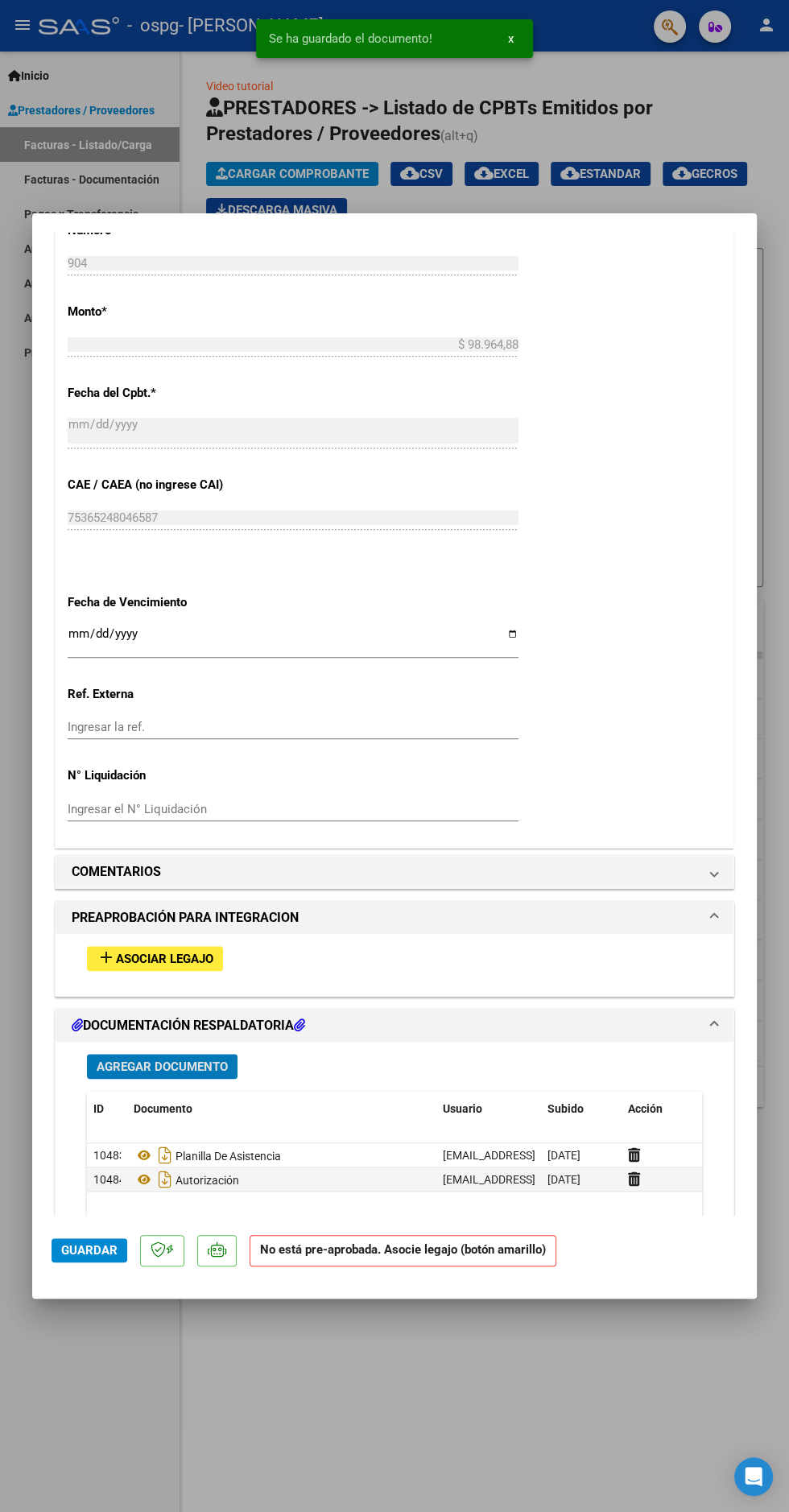
scroll to position [753, 0]
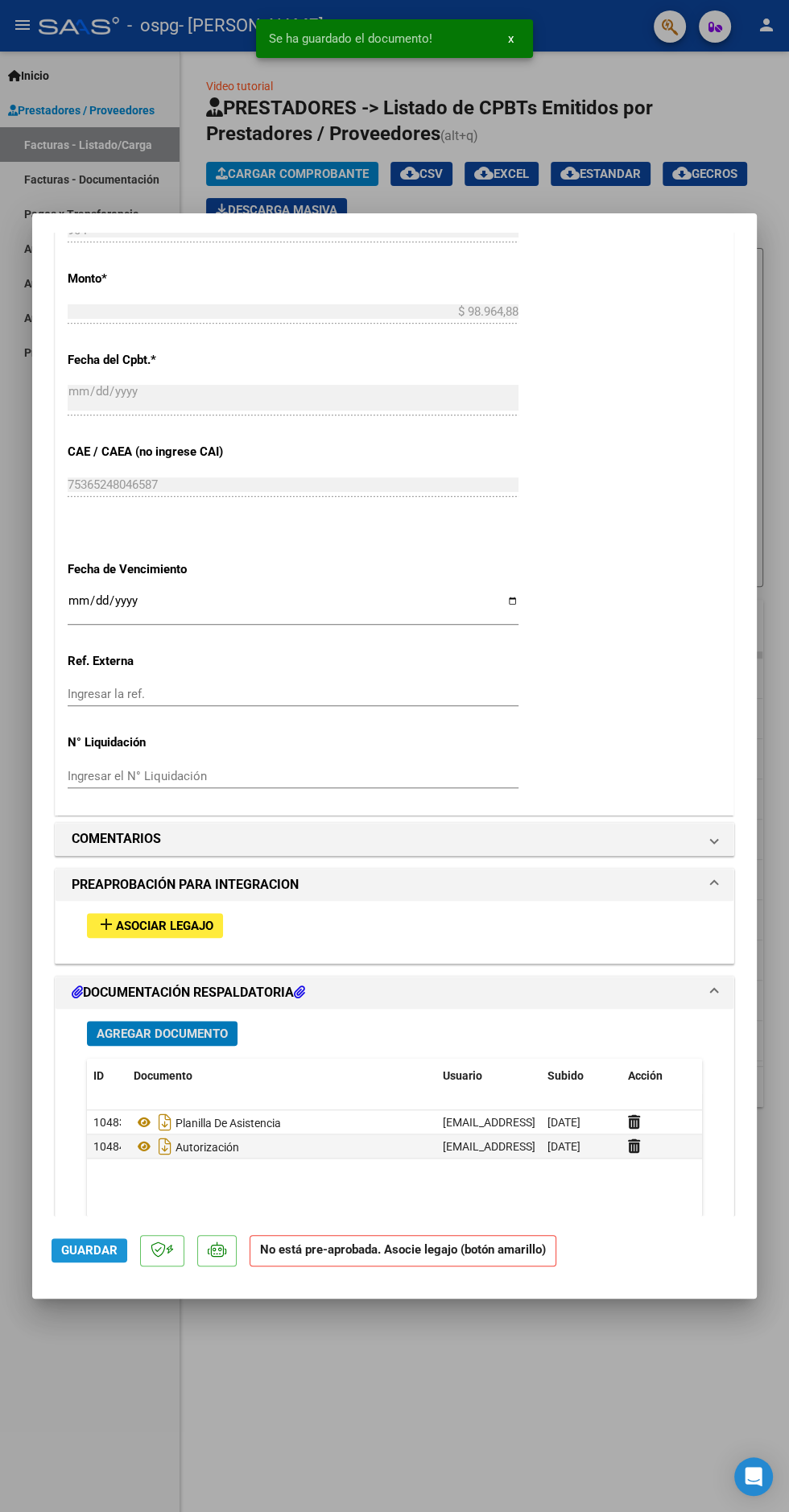
click at [113, 1258] on span "Guardar" at bounding box center [89, 1250] width 57 height 14
click at [350, 1416] on div at bounding box center [394, 756] width 789 height 1512
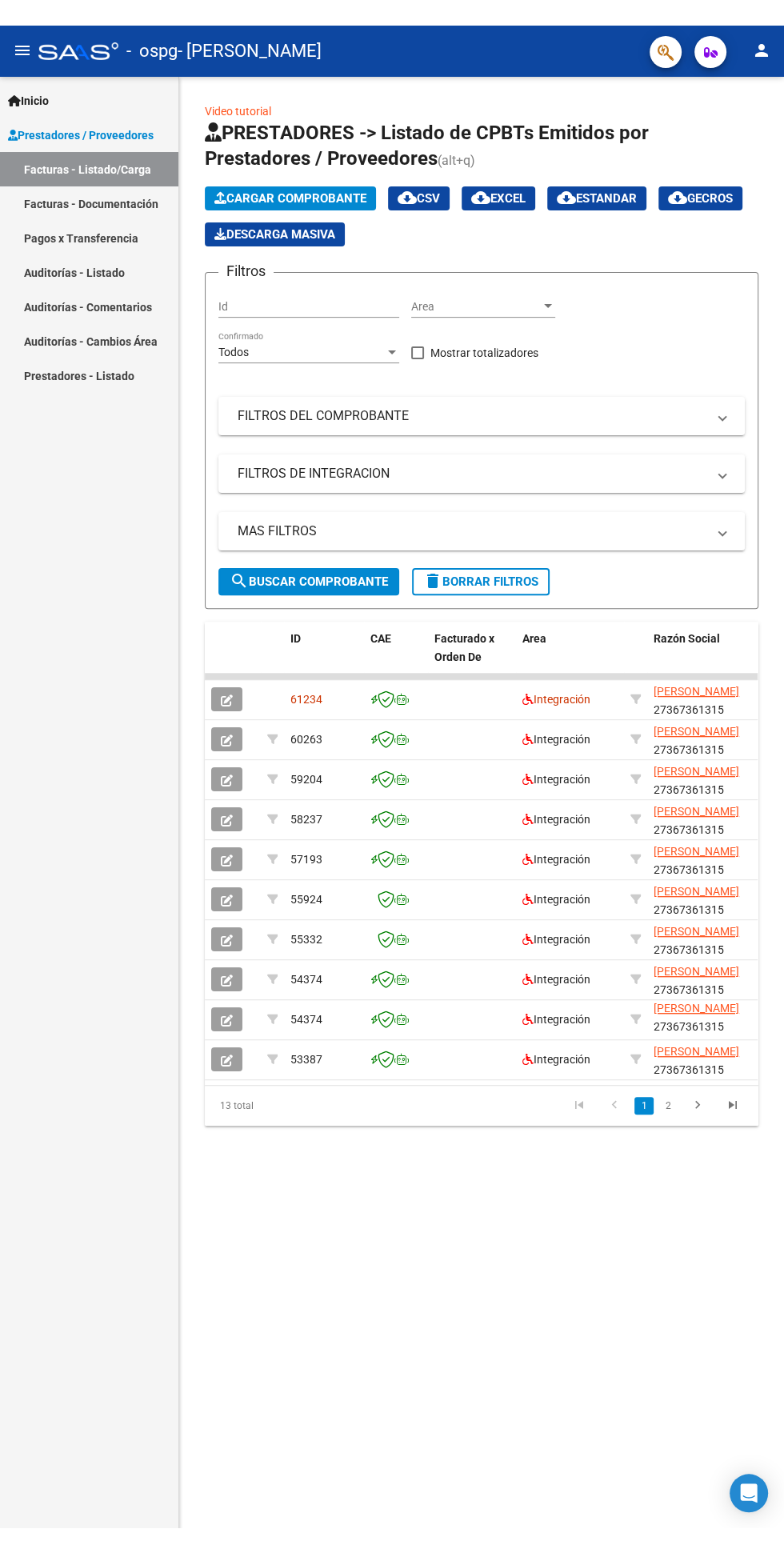
scroll to position [0, 0]
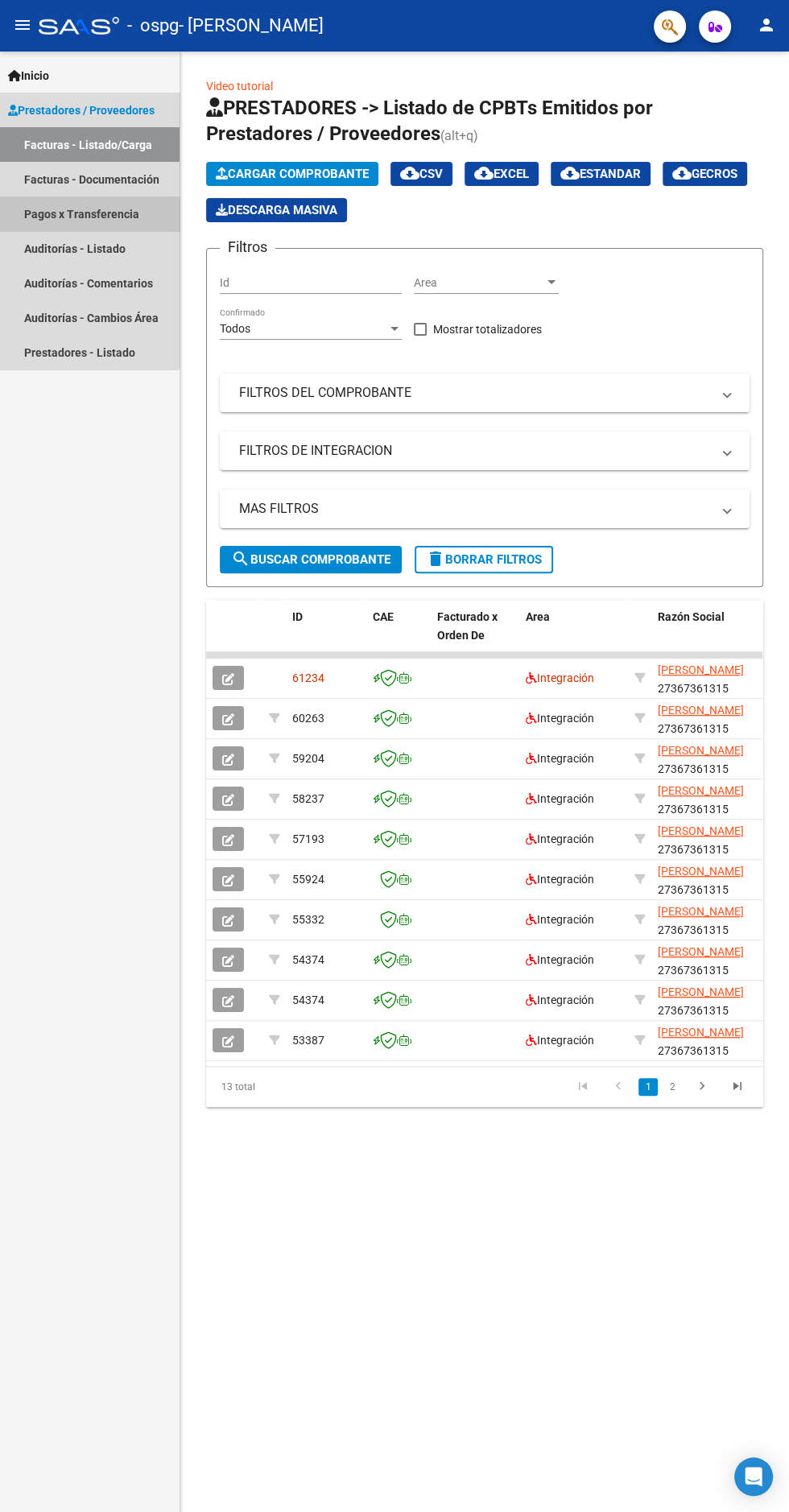
click at [76, 217] on link "Pagos x Transferencia" at bounding box center [90, 213] width 179 height 35
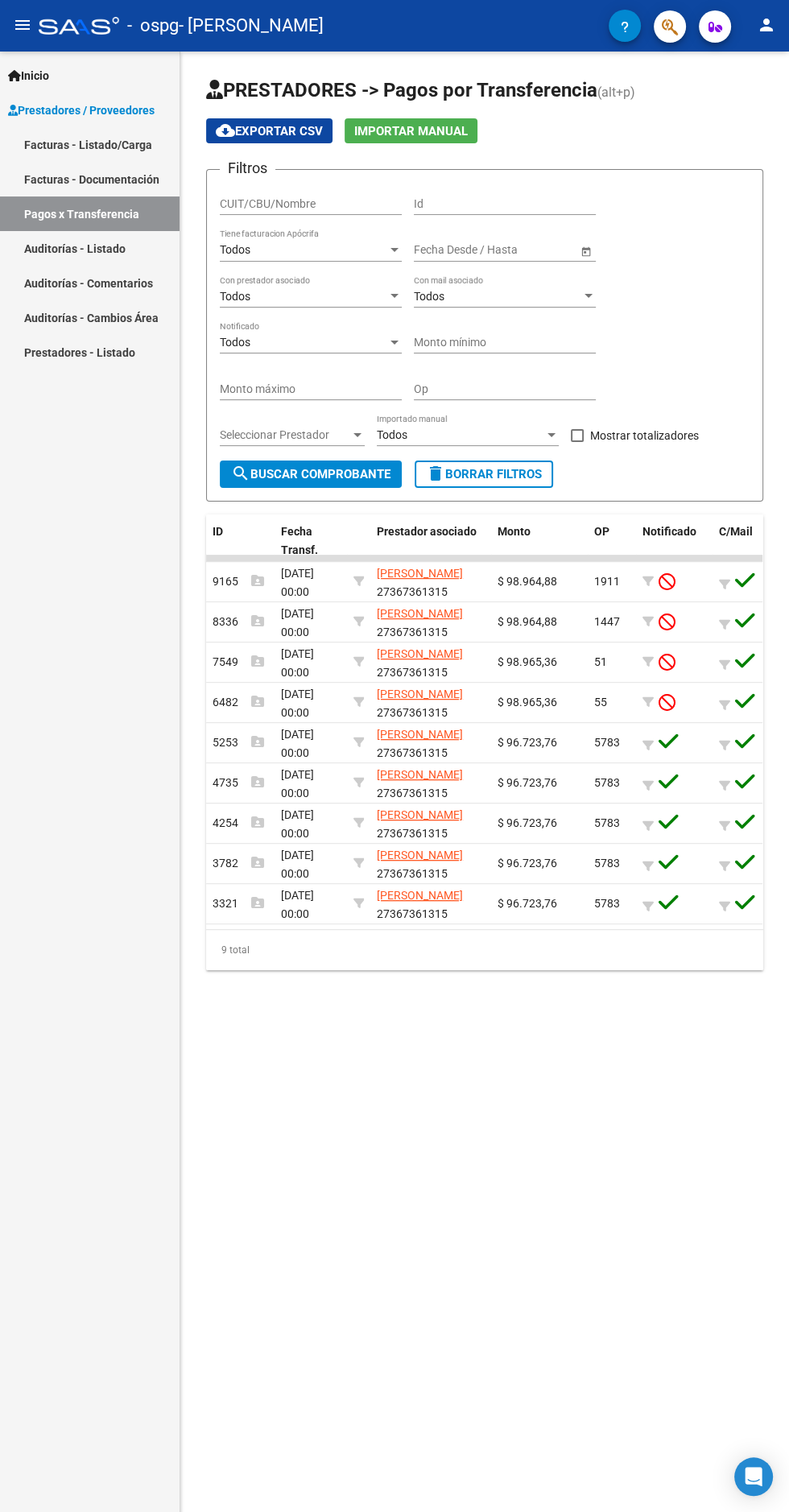
click at [676, 703] on icon at bounding box center [667, 702] width 17 height 18
click at [767, 715] on div "PRESTADORES -> Pagos por Transferencia (alt+p) cloud_download Exportar CSV Impo…" at bounding box center [485, 537] width 609 height 971
click at [753, 700] on icon at bounding box center [745, 701] width 20 height 23
click at [631, 1129] on mat-sidenav-content "PRESTADORES -> Pagos por Transferencia (alt+p) cloud_download Exportar CSV Impo…" at bounding box center [485, 782] width 609 height 1461
